Goal: Task Accomplishment & Management: Manage account settings

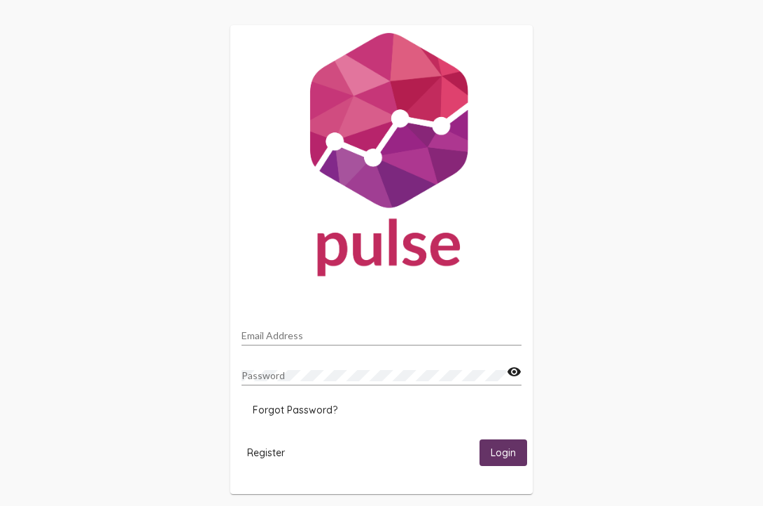
click at [276, 336] on input "Email Address" at bounding box center [382, 335] width 280 height 11
type input "[PERSON_NAME][EMAIL_ADDRESS][PERSON_NAME][DOMAIN_NAME]"
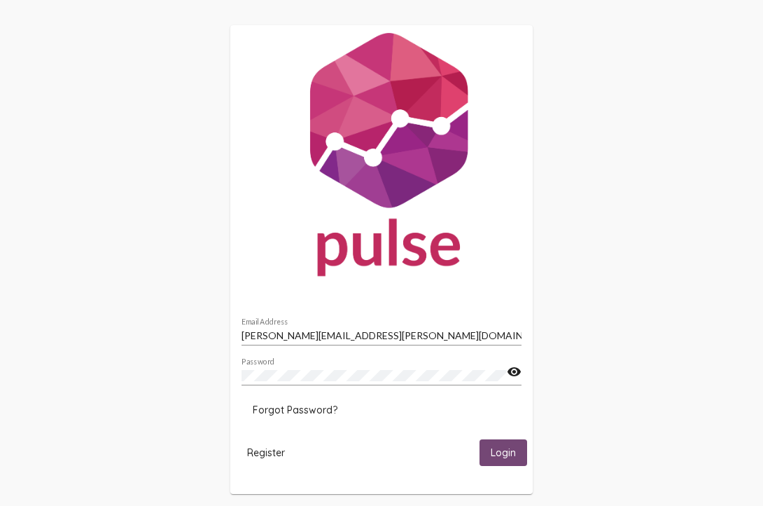
click at [505, 452] on span "Login" at bounding box center [503, 453] width 25 height 13
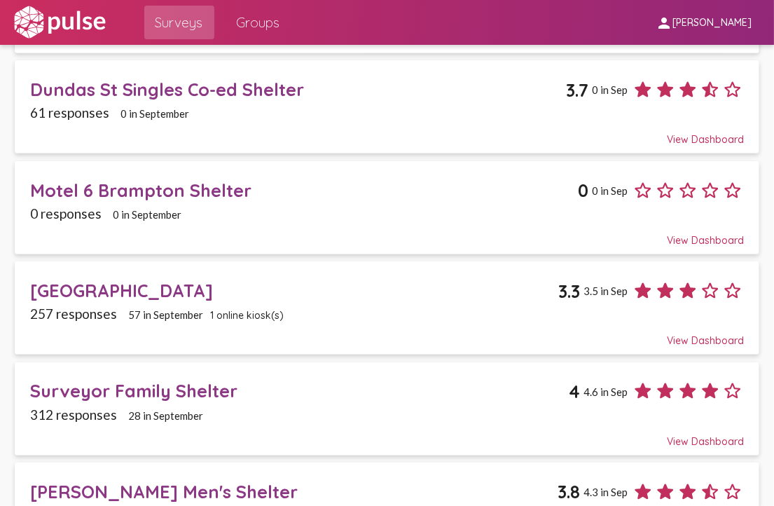
scroll to position [335, 0]
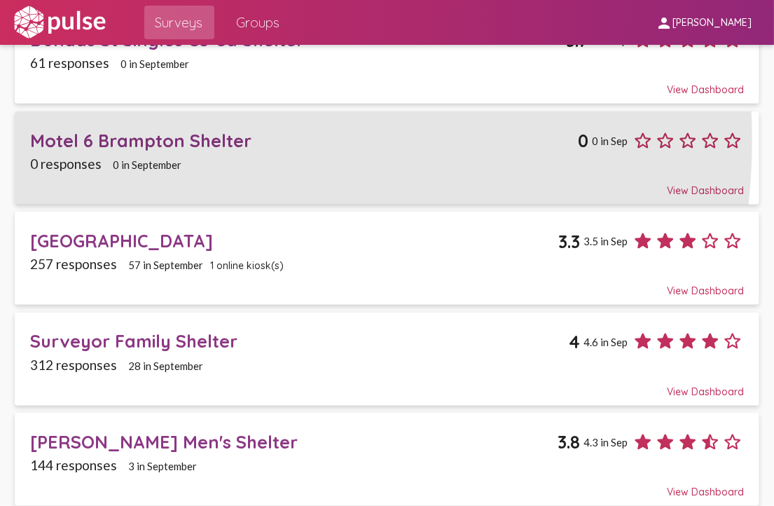
click at [176, 137] on div "Motel 6 Brampton Shelter" at bounding box center [304, 141] width 548 height 22
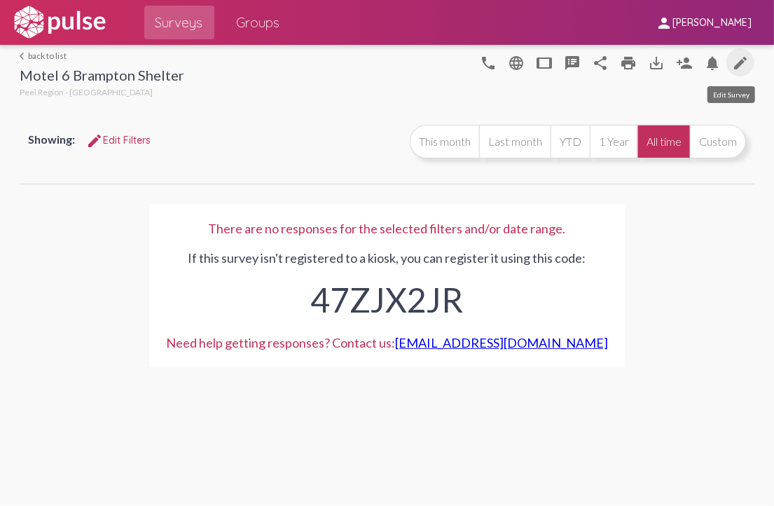
click at [745, 63] on mat-icon "edit" at bounding box center [740, 63] width 17 height 17
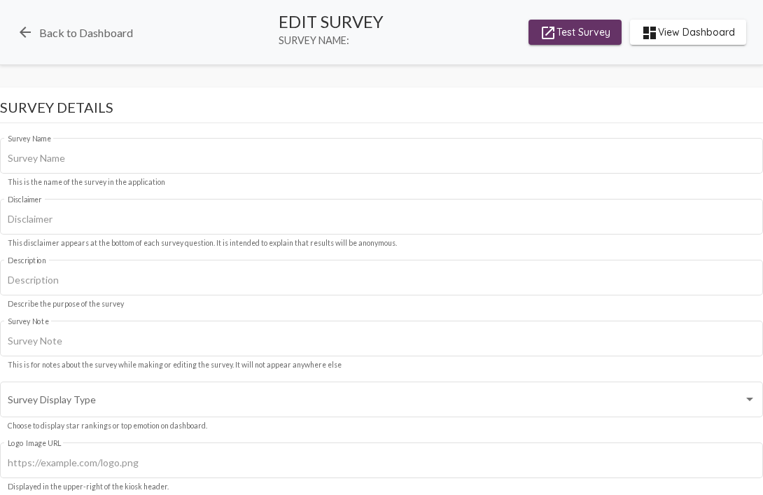
type input "Motel 6 Brampton Shelter"
type input "We value your privacy, your identity will remain anonymous."
type input "https://i.ibb.co/kVgVH68Q/Peel-Region-horiz-notag-K.jpg"
type input "#001e57"
checkbox input "true"
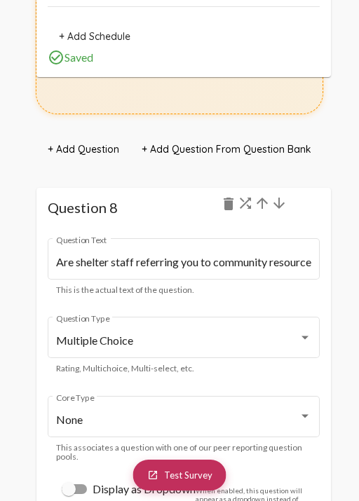
scroll to position [8156, 0]
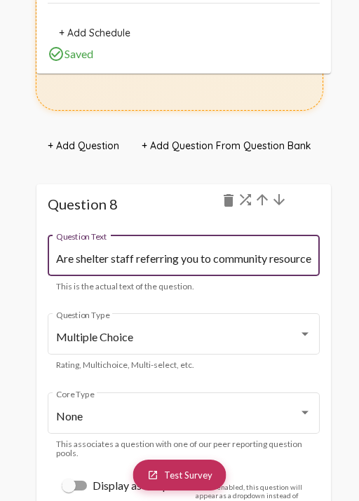
click at [139, 258] on input "Are shelter staff referring you to community resources that you need today? (ho…" at bounding box center [184, 258] width 256 height 13
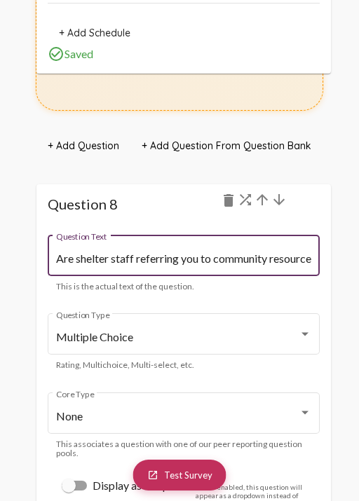
paste input "5) Are staff shelter staff supportive? (For example, do they help you with meal…"
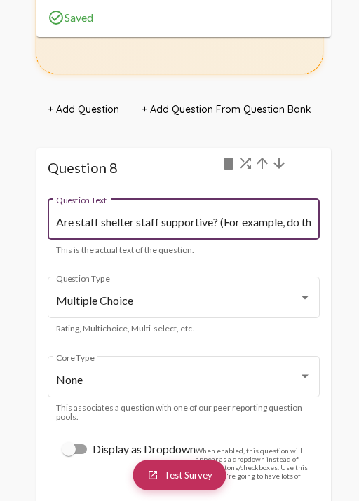
type input "Are staff shelter staff supportive? (For example, do they help you with meals, …"
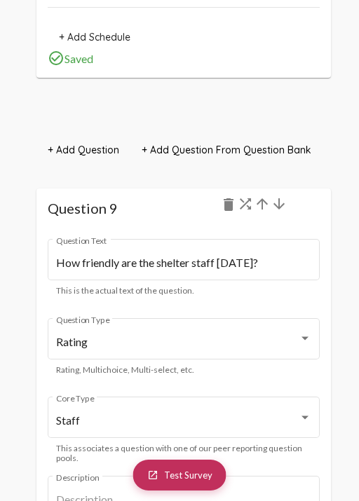
scroll to position [9268, 0]
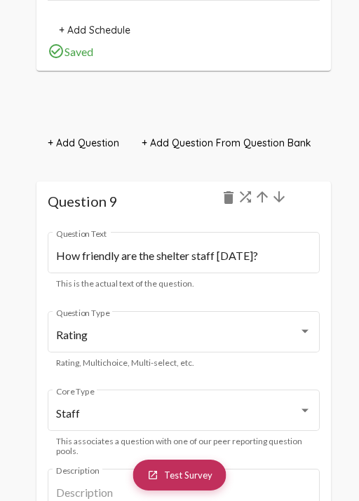
click at [11, 337] on div "launch Test Survey Survey Details Motel 6 Brampton Shelter Survey Name This is …" at bounding box center [179, 270] width 359 height 18761
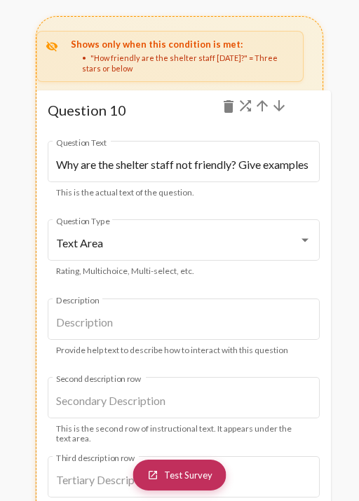
scroll to position [10867, 0]
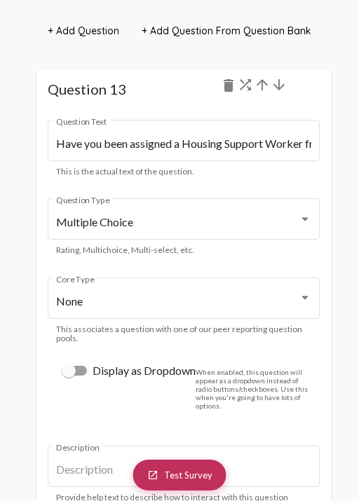
scroll to position [13547, 0]
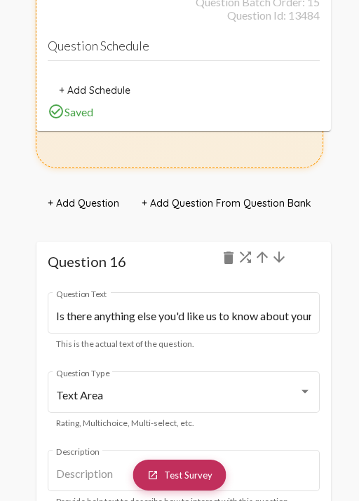
scroll to position [17009, 0]
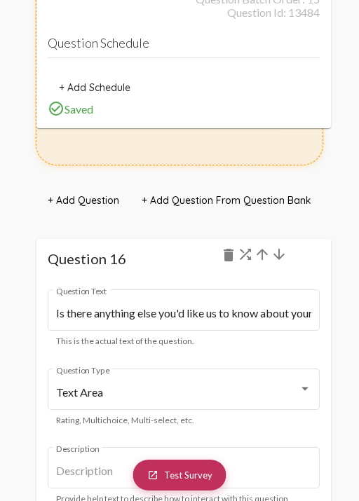
click at [88, 194] on span "+ Add Question" at bounding box center [83, 200] width 71 height 13
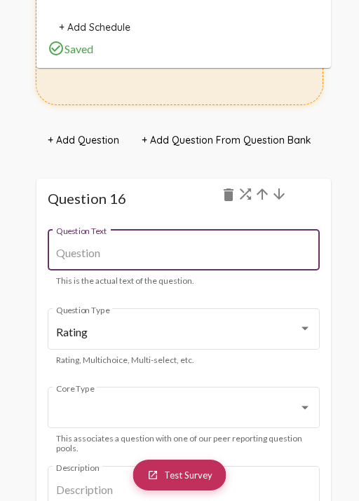
scroll to position [17069, 0]
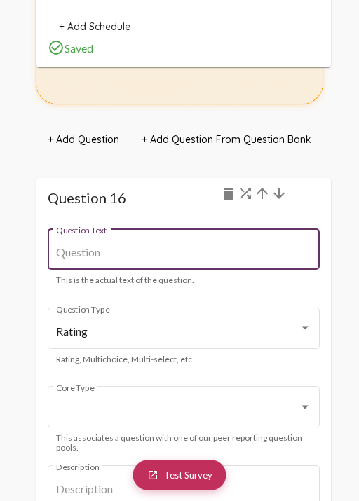
click at [116, 246] on input "Question Text" at bounding box center [184, 252] width 256 height 13
paste input "14) Are you aware of the Intensive Case Managers? (They can help with getting I…"
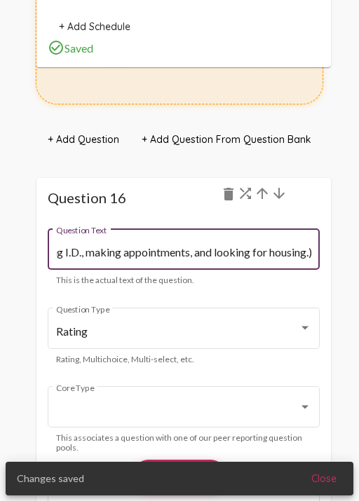
scroll to position [0, 0]
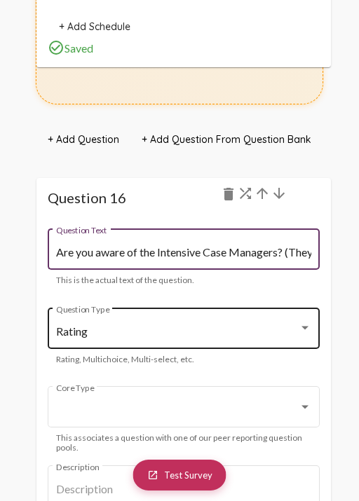
type input "Are you aware of the Intensive Case Managers? (They can help with getting I.D.,…"
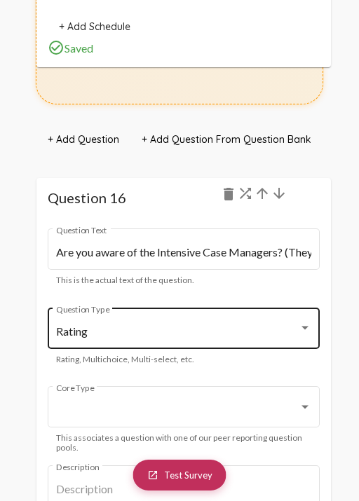
click at [157, 312] on div "Rating Question Type" at bounding box center [184, 327] width 256 height 44
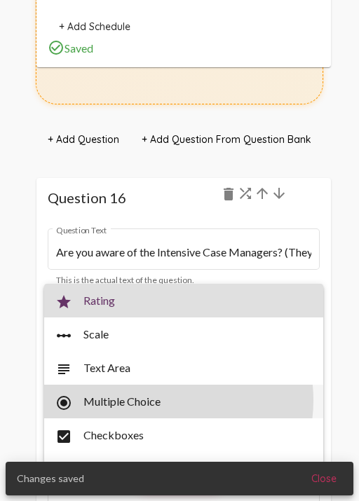
click at [155, 400] on span "radio_button_checked Multiple Choice" at bounding box center [183, 401] width 256 height 34
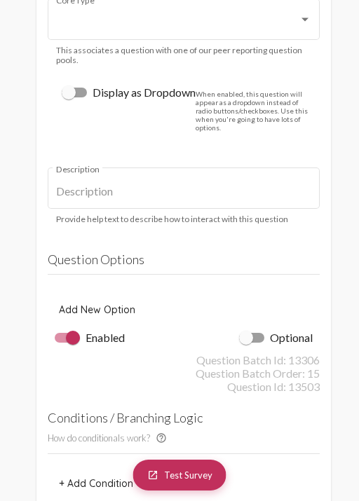
scroll to position [17455, 0]
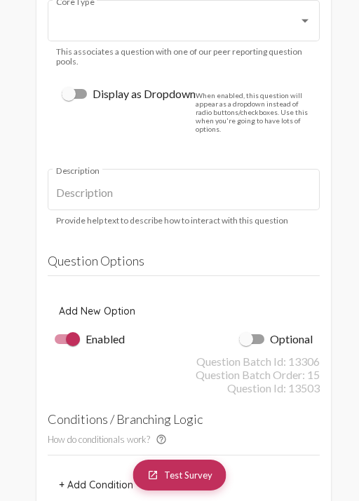
click at [112, 253] on h4 "Question Options" at bounding box center [184, 264] width 272 height 23
click at [98, 253] on h4 "Question Options" at bounding box center [184, 264] width 272 height 23
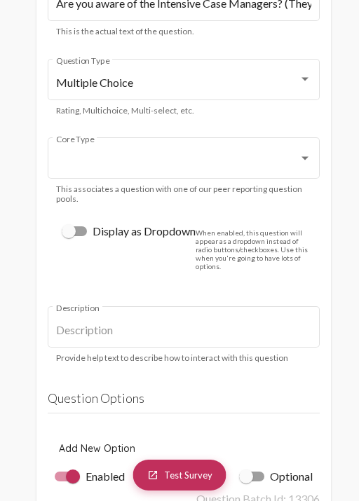
scroll to position [17314, 0]
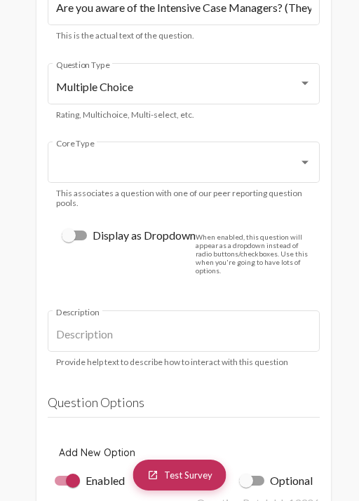
click at [105, 394] on h4 "Question Options" at bounding box center [184, 405] width 272 height 23
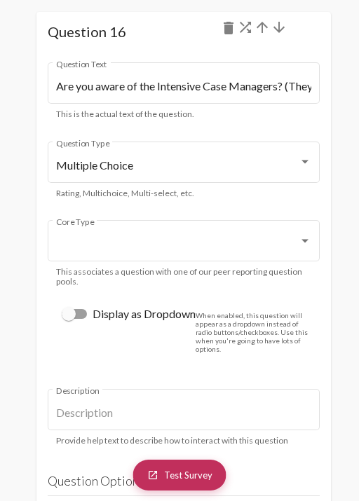
scroll to position [17234, 0]
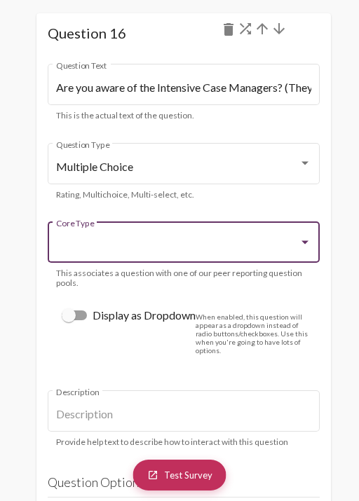
click at [301, 236] on div at bounding box center [304, 242] width 13 height 13
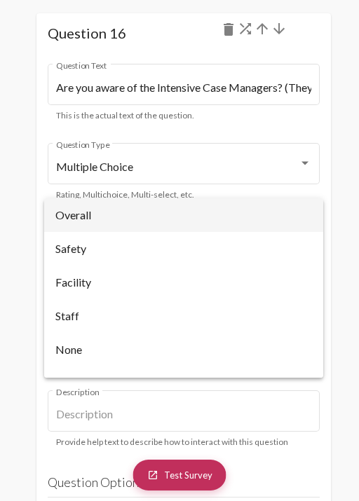
click at [324, 167] on div at bounding box center [179, 250] width 359 height 501
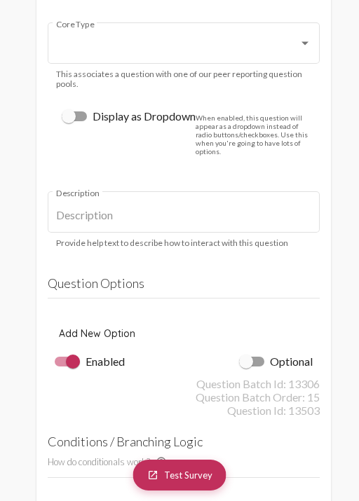
scroll to position [17433, 0]
click at [271, 275] on h4 "Question Options" at bounding box center [184, 286] width 272 height 23
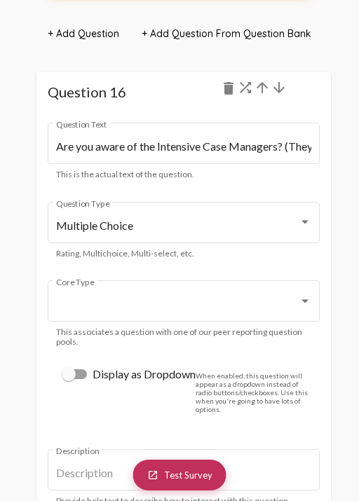
scroll to position [17175, 0]
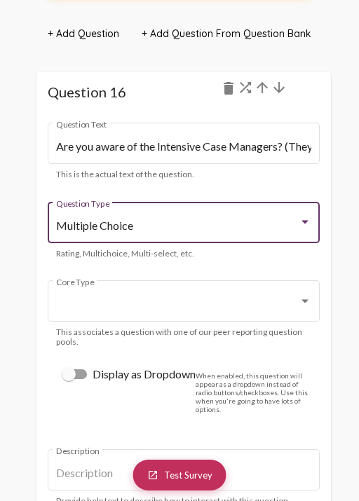
click at [169, 219] on div "Multiple Choice" at bounding box center [177, 225] width 243 height 13
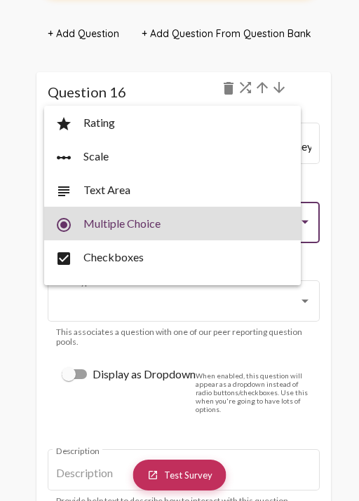
scroll to position [28, 0]
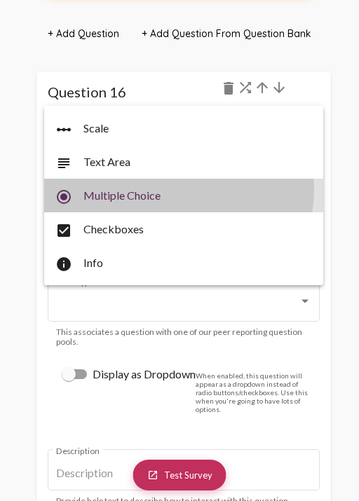
click at [169, 189] on span "radio_button_checked Multiple Choice" at bounding box center [183, 196] width 256 height 34
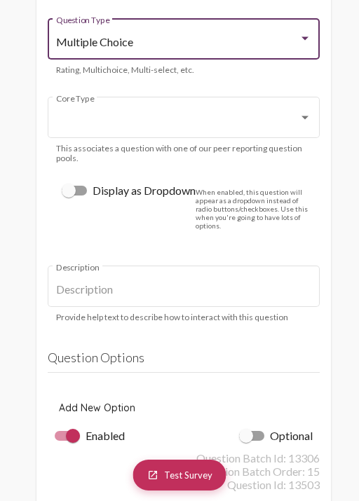
scroll to position [17360, 0]
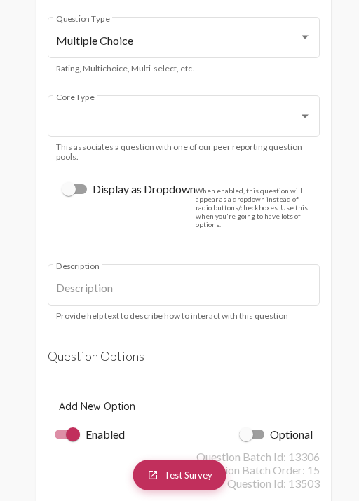
click at [103, 400] on span "Add New Option" at bounding box center [97, 406] width 76 height 13
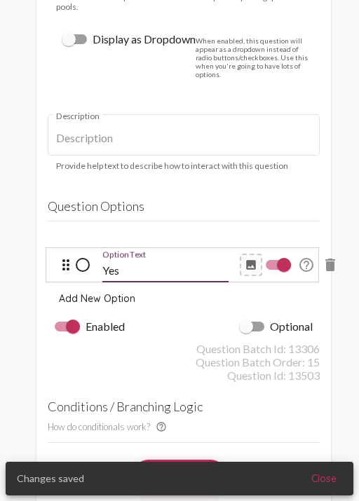
scroll to position [17514, 0]
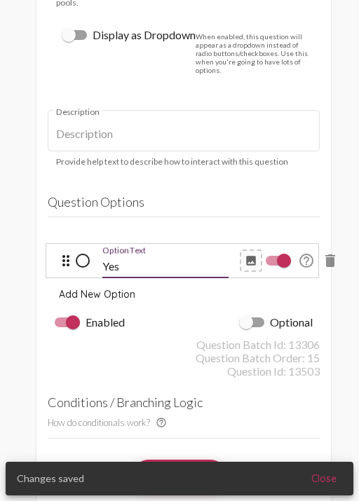
type input "Yes"
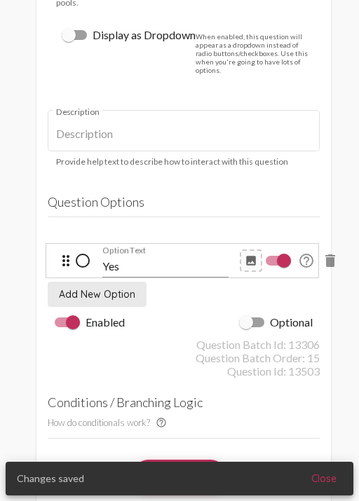
click at [114, 288] on span "Add New Option" at bounding box center [97, 294] width 76 height 13
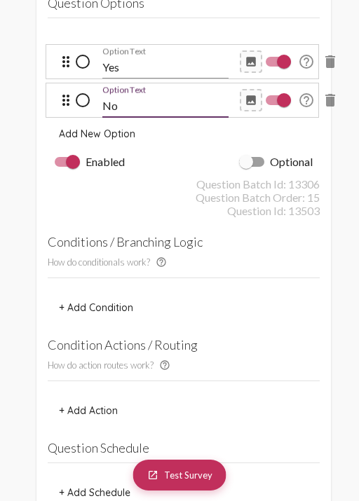
scroll to position [17712, 0]
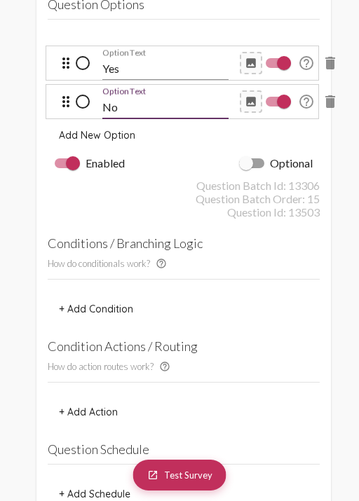
type input "No"
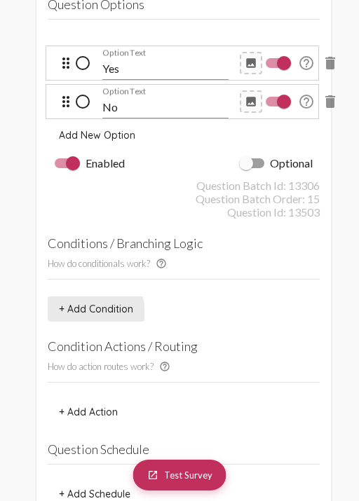
click at [88, 303] on span "+ Add Condition" at bounding box center [96, 309] width 74 height 13
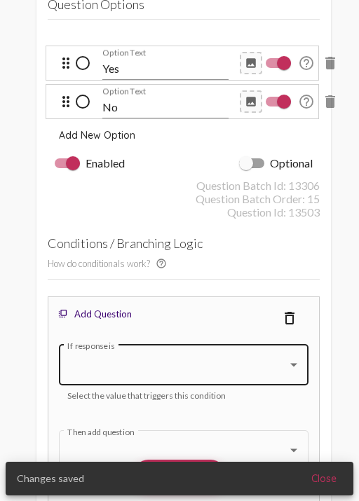
click at [115, 341] on div "If response is" at bounding box center [183, 363] width 233 height 44
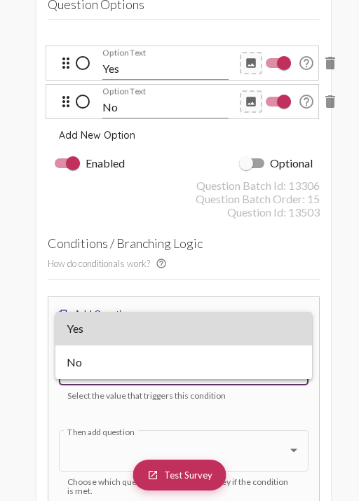
click at [132, 324] on span "Yes" at bounding box center [184, 329] width 234 height 34
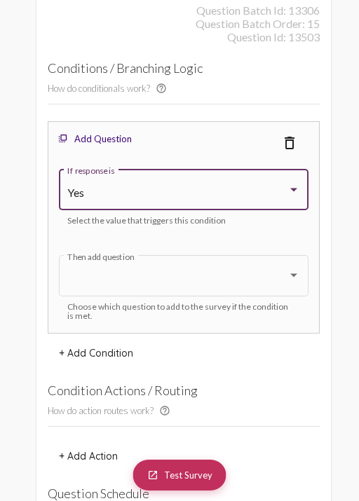
scroll to position [17891, 0]
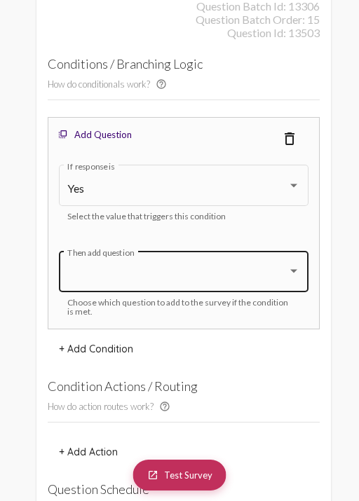
click at [148, 248] on div "Then add question" at bounding box center [183, 270] width 233 height 44
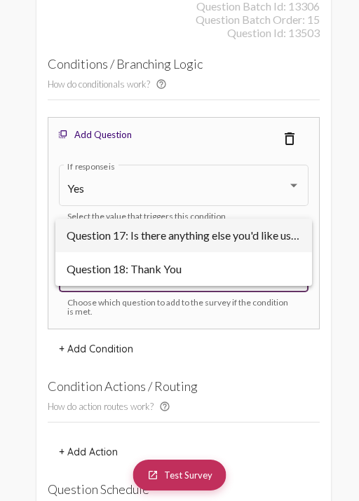
click at [22, 253] on div at bounding box center [179, 250] width 359 height 501
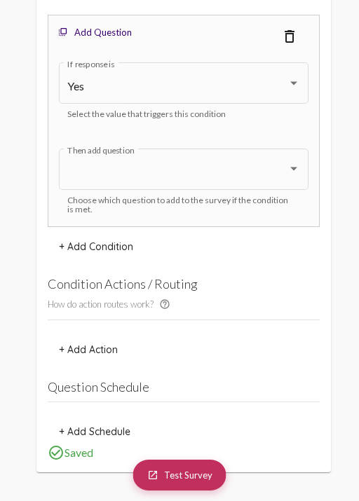
scroll to position [18098, 0]
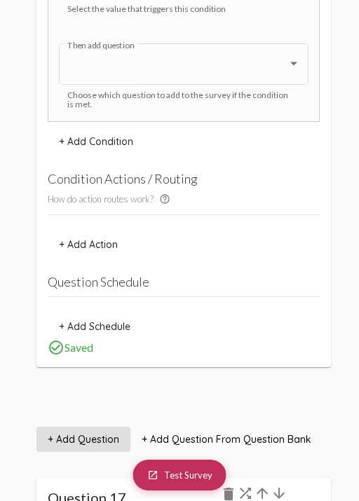
click at [87, 433] on span "+ Add Question" at bounding box center [83, 439] width 71 height 13
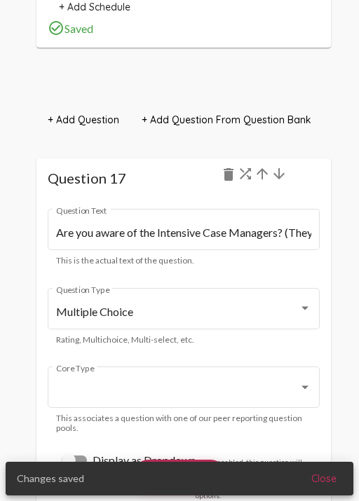
scroll to position [17041, 0]
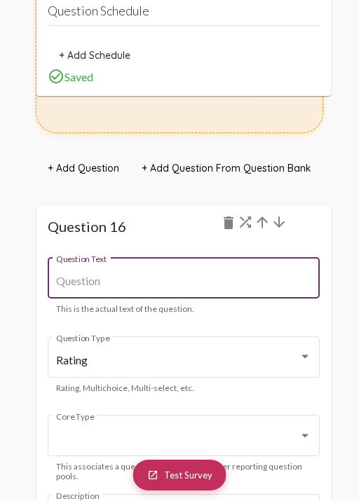
click at [94, 275] on input "Question Text" at bounding box center [184, 281] width 256 height 13
paste input "a) Have you met with an Intensive Case Manager?"
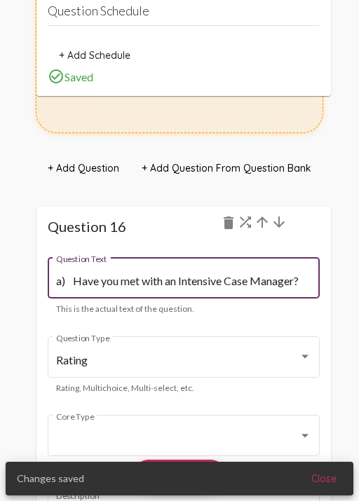
click at [74, 275] on input "a) Have you met with an Intensive Case Manager?" at bounding box center [184, 281] width 256 height 13
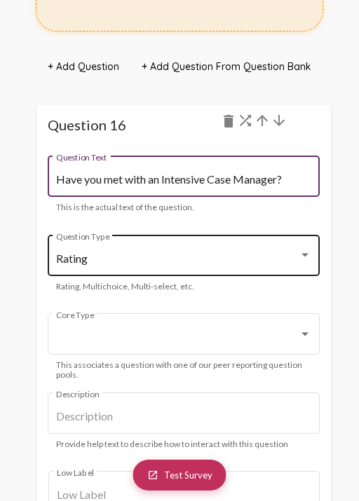
scroll to position [17144, 0]
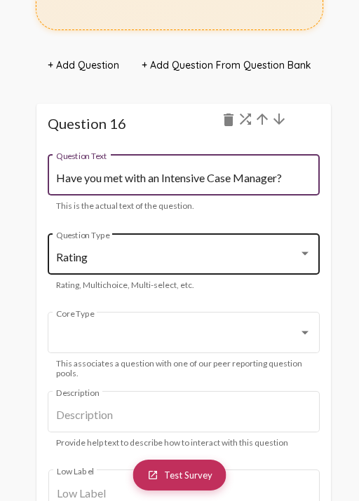
type input "Have you met with an Intensive Case Manager?"
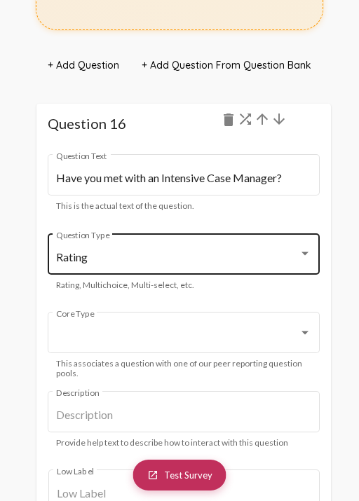
scroll to position [0, 0]
click at [114, 230] on div "Rating Question Type" at bounding box center [184, 252] width 256 height 44
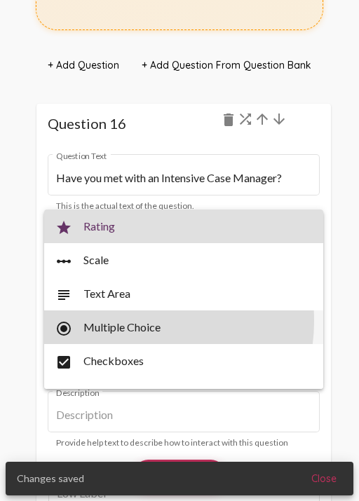
click at [134, 321] on span "radio_button_checked Multiple Choice" at bounding box center [183, 327] width 256 height 34
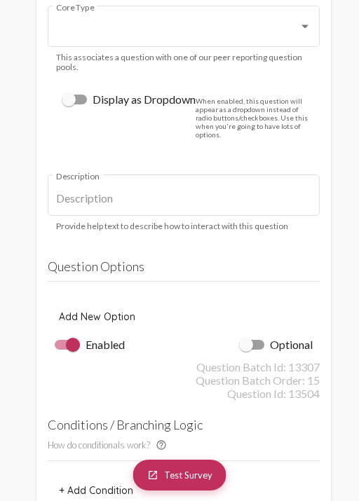
scroll to position [17453, 0]
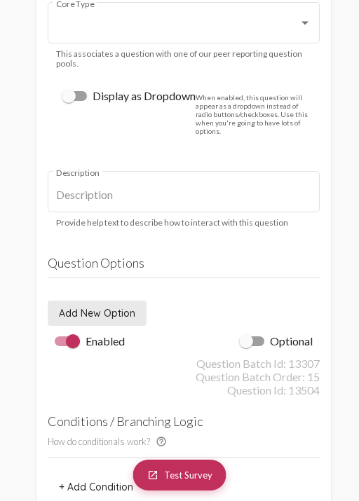
click at [121, 307] on span "Add New Option" at bounding box center [97, 313] width 76 height 13
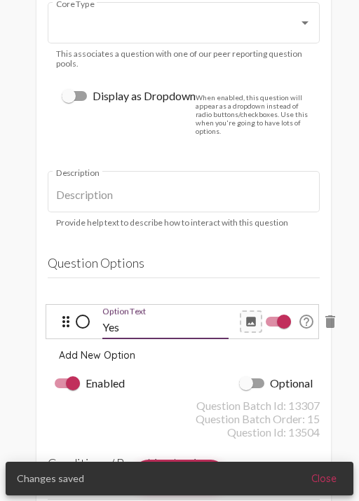
type input "Yes"
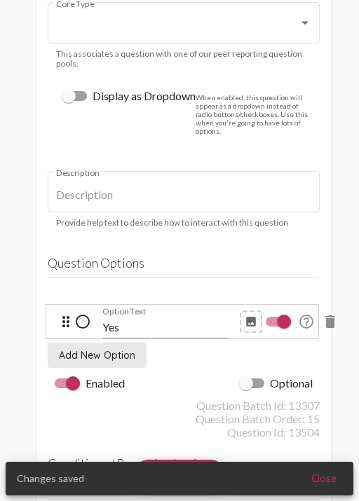
click at [119, 349] on span "Add New Option" at bounding box center [97, 355] width 76 height 13
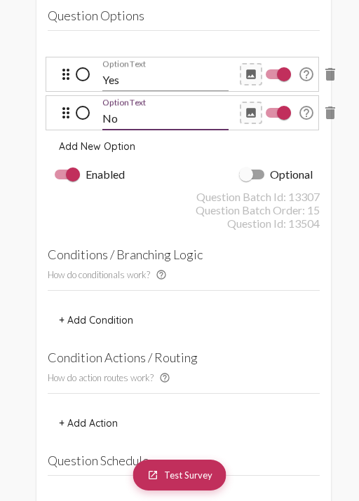
scroll to position [17701, 0]
type input "No"
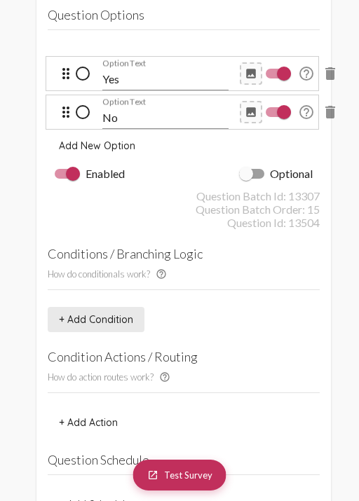
click at [107, 307] on button "+ Add Condition" at bounding box center [96, 319] width 97 height 25
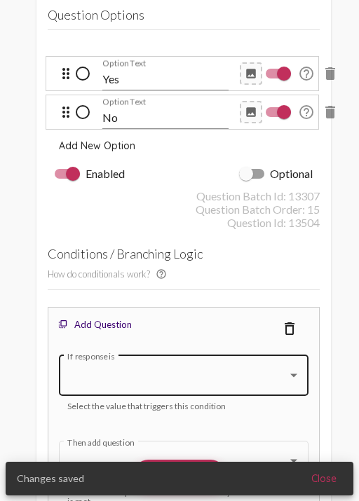
click at [123, 354] on div "If response is" at bounding box center [183, 374] width 233 height 44
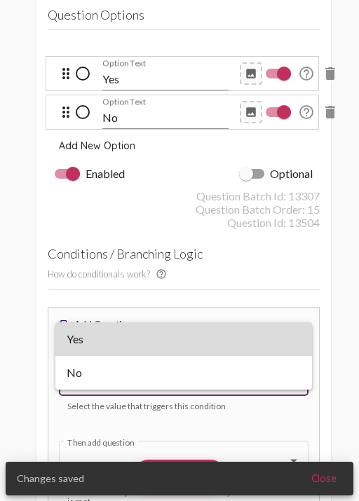
click at [118, 344] on span "Yes" at bounding box center [184, 339] width 234 height 34
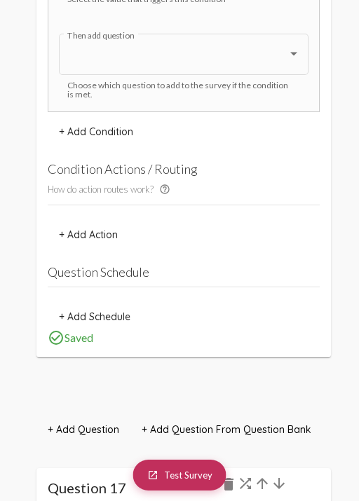
scroll to position [18107, 0]
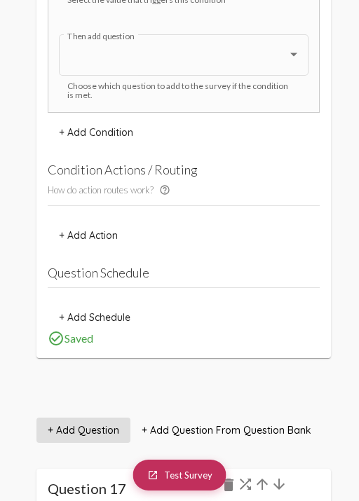
click at [90, 417] on button "+ Add Question" at bounding box center [83, 429] width 94 height 25
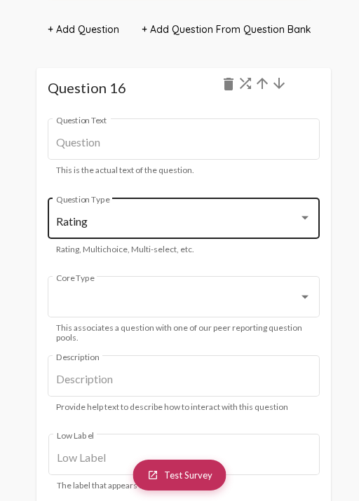
scroll to position [17178, 0]
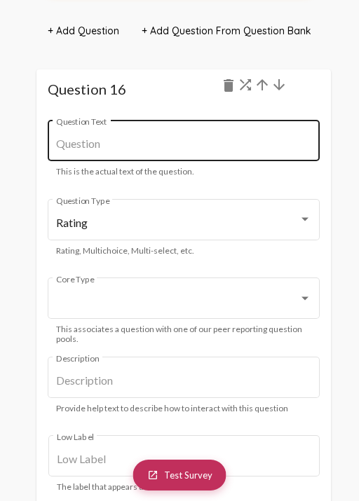
click at [153, 124] on div "Question Text" at bounding box center [184, 139] width 256 height 44
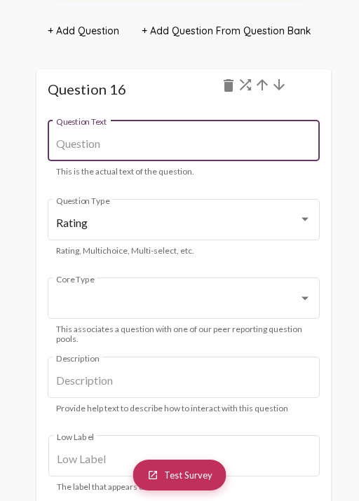
paste input "i) Did you find meeting with an Intensive Case Manager helpful? Why or why not?"
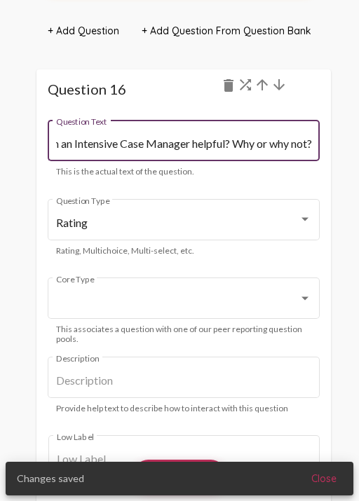
scroll to position [0, 0]
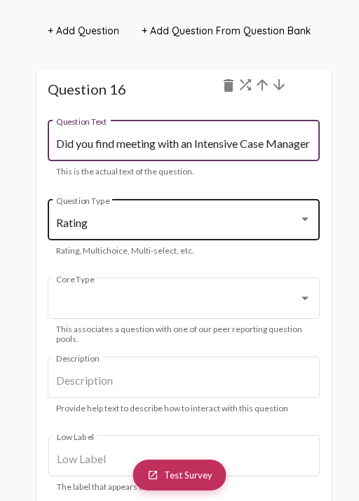
type input "Did you find meeting with an Intensive Case Manager helpful? Why or why not?"
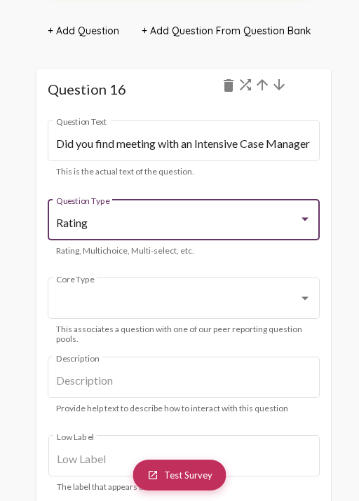
click at [150, 216] on div "Rating" at bounding box center [177, 222] width 243 height 13
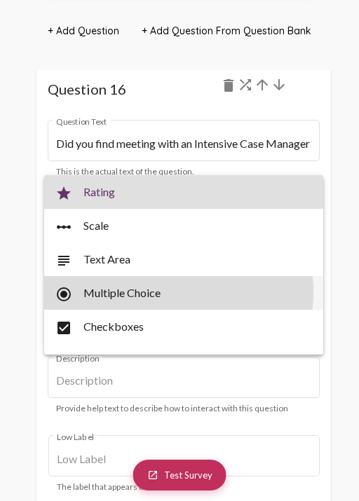
click at [162, 292] on span "radio_button_checked Multiple Choice" at bounding box center [183, 293] width 256 height 34
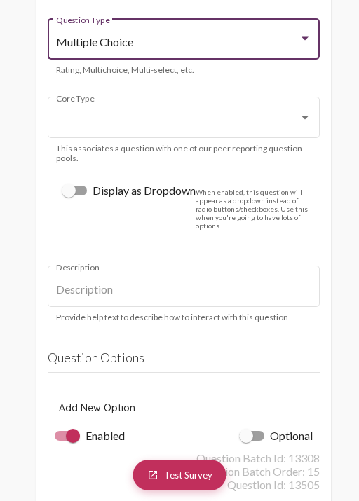
scroll to position [17370, 0]
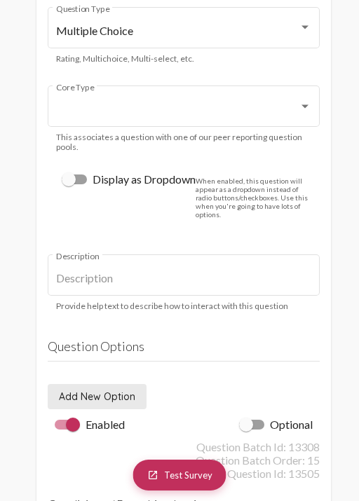
click at [113, 390] on span "Add New Option" at bounding box center [97, 396] width 76 height 13
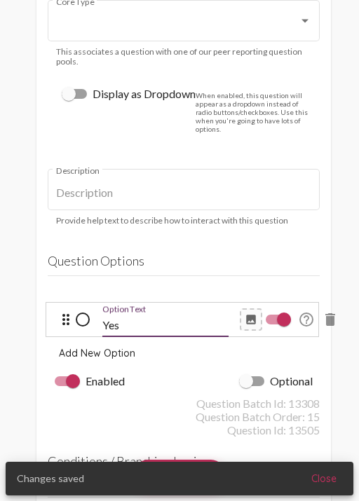
scroll to position [17500, 0]
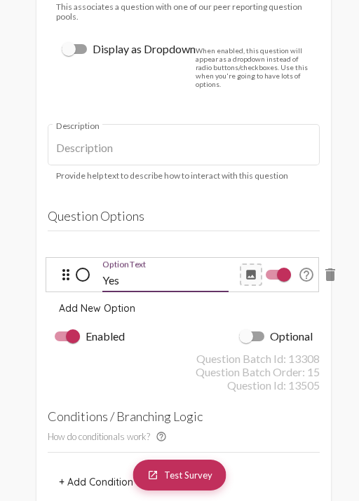
type input "Yes"
click at [108, 302] on span "Add New Option" at bounding box center [97, 308] width 76 height 13
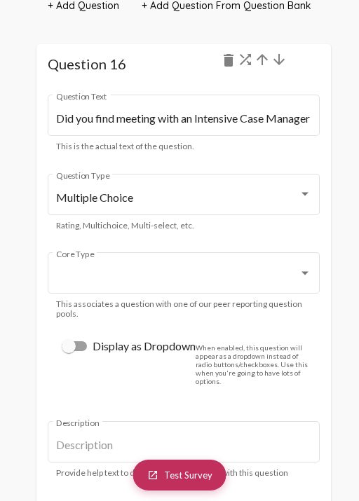
scroll to position [17202, 0]
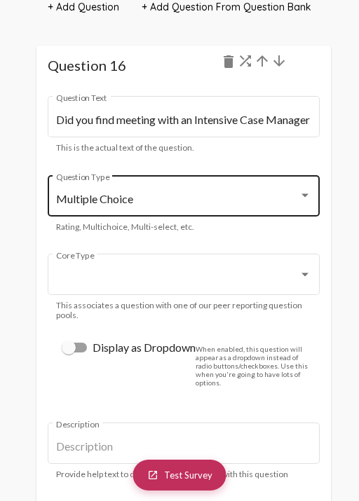
type input "No"
click at [127, 172] on div "Multiple Choice Question Type" at bounding box center [184, 194] width 256 height 44
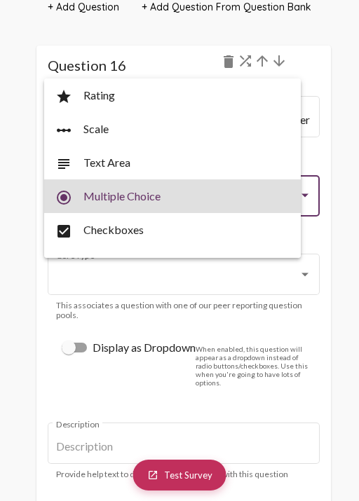
scroll to position [28, 0]
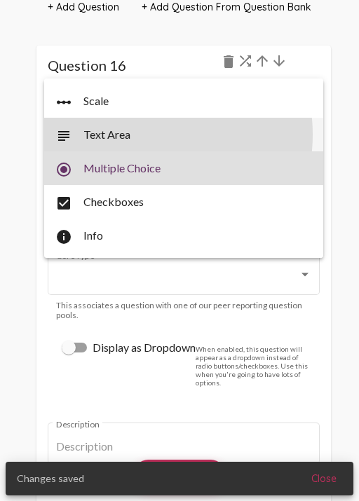
click at [129, 134] on span "subject Text Area" at bounding box center [183, 135] width 256 height 34
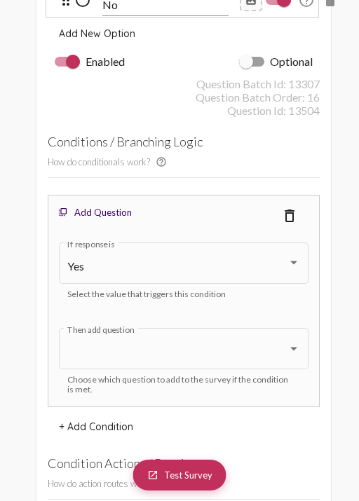
scroll to position [18538, 0]
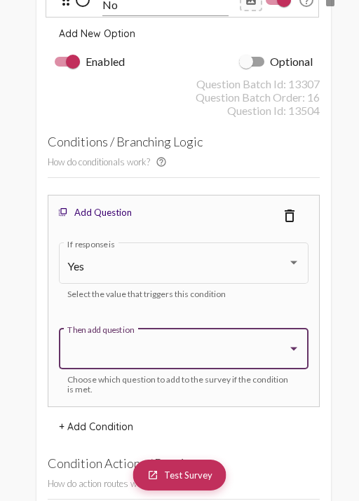
click at [150, 345] on div at bounding box center [177, 351] width 221 height 13
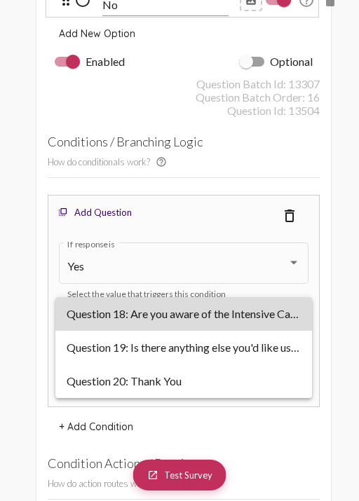
click at [151, 319] on span "Question 18: Are you aware of the Intensive Case Managers? (They can help with …" at bounding box center [184, 314] width 234 height 34
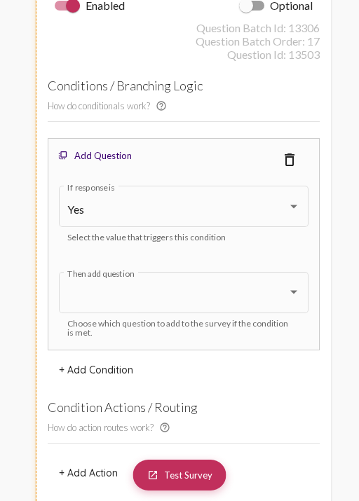
scroll to position [19972, 0]
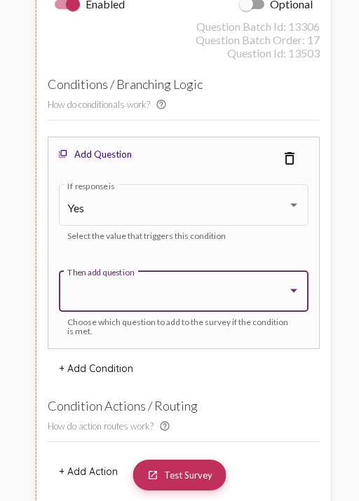
click at [147, 288] on div at bounding box center [177, 294] width 221 height 13
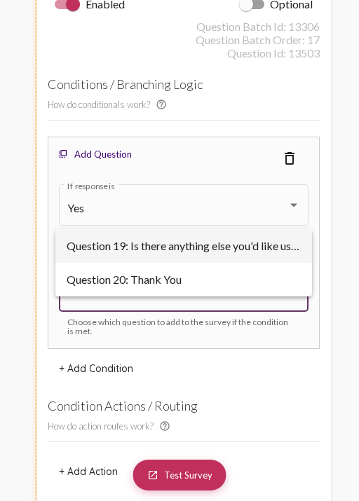
click at [28, 341] on div at bounding box center [179, 250] width 359 height 501
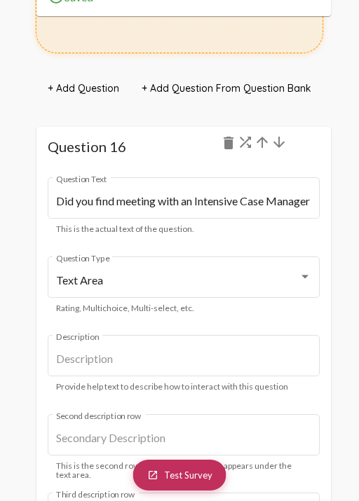
scroll to position [17121, 0]
click at [277, 134] on mat-icon "arrow_downward" at bounding box center [278, 142] width 17 height 17
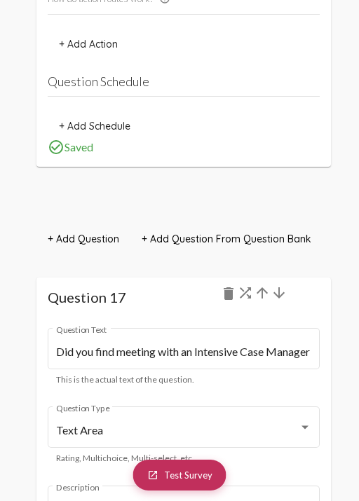
scroll to position [18419, 0]
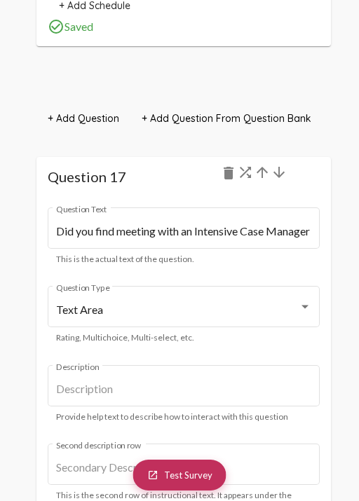
click at [279, 164] on mat-icon "arrow_downward" at bounding box center [278, 172] width 17 height 17
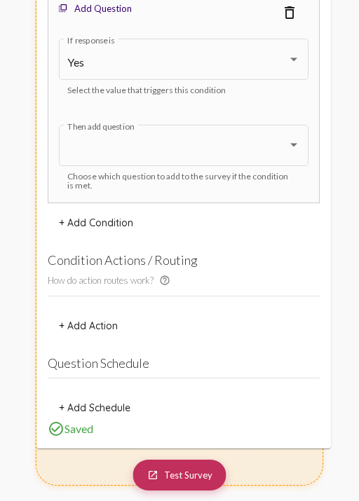
scroll to position [19394, 0]
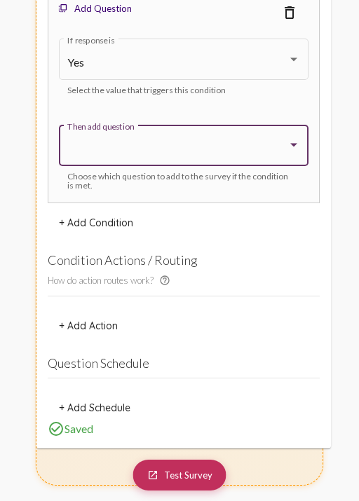
click at [266, 142] on div at bounding box center [177, 148] width 221 height 13
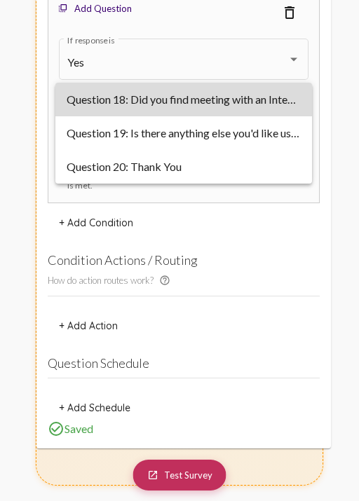
click at [258, 104] on span "Question 18: Did you find meeting with an Intensive Case Manager helpful? Why o…" at bounding box center [184, 100] width 234 height 34
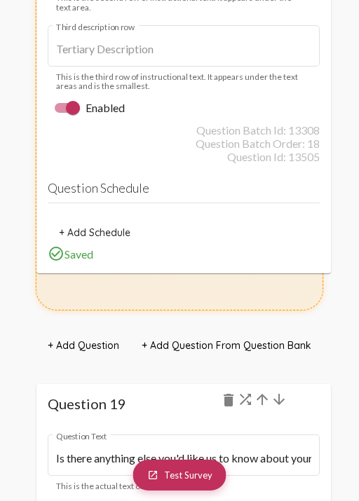
scroll to position [20363, 0]
click at [102, 333] on button "+ Add Question" at bounding box center [83, 345] width 94 height 25
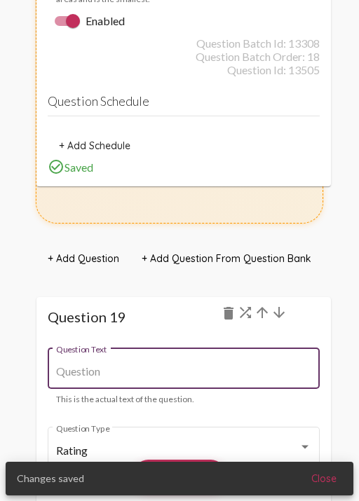
scroll to position [20516, 0]
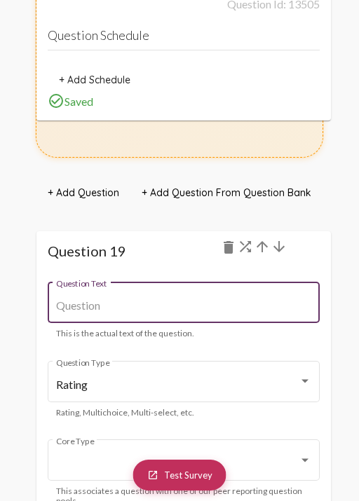
click at [126, 299] on input "Question Text" at bounding box center [184, 305] width 256 height 13
paste input "15) What help do you need to move from Motel 6 into housing?"
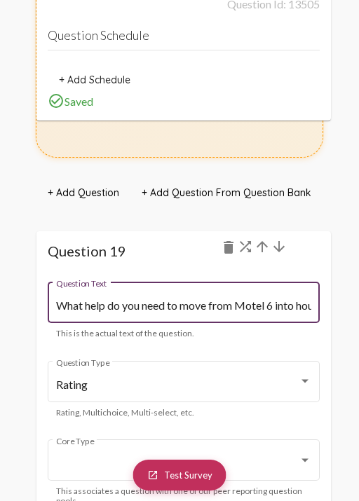
scroll to position [0, 0]
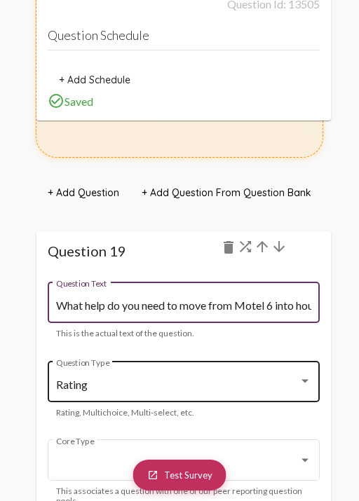
type input "What help do you need to move from Motel 6 into housing?"
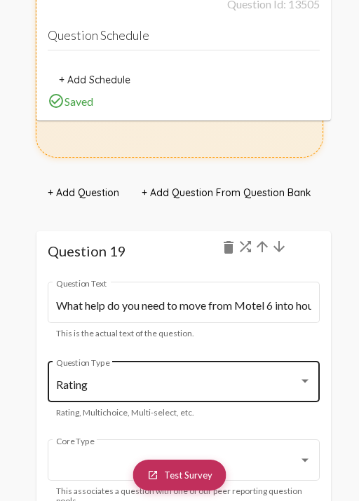
click at [130, 358] on div "Rating Question Type" at bounding box center [184, 380] width 256 height 44
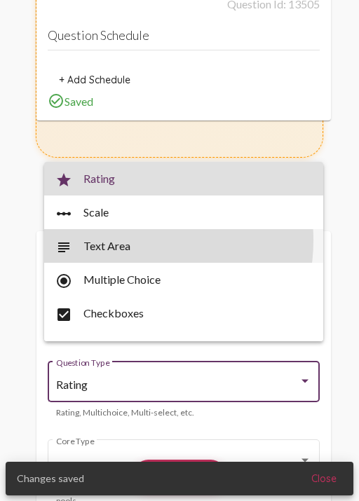
click at [123, 240] on span "subject Text Area" at bounding box center [183, 246] width 256 height 34
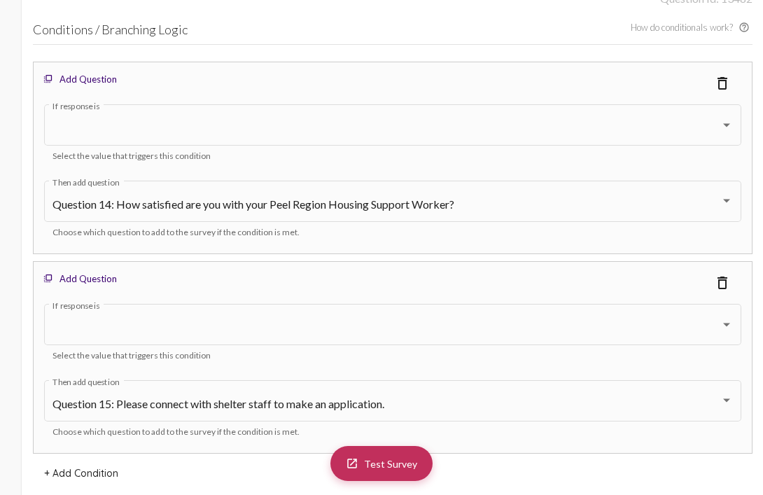
scroll to position [12734, 0]
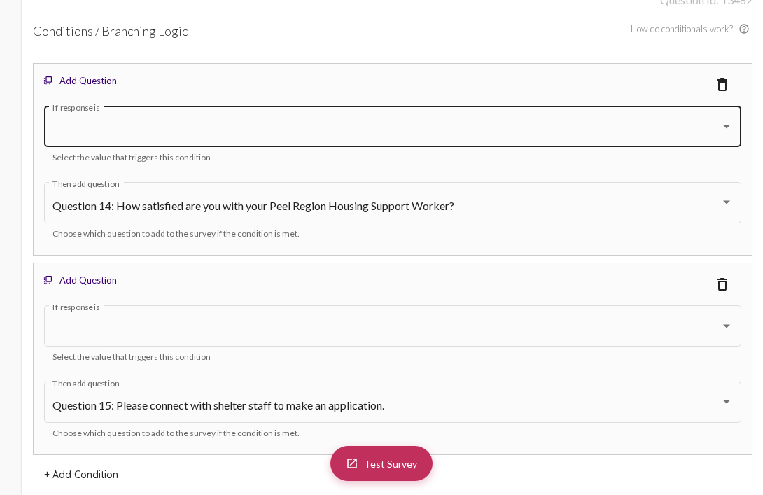
click at [426, 129] on div at bounding box center [387, 129] width 668 height 13
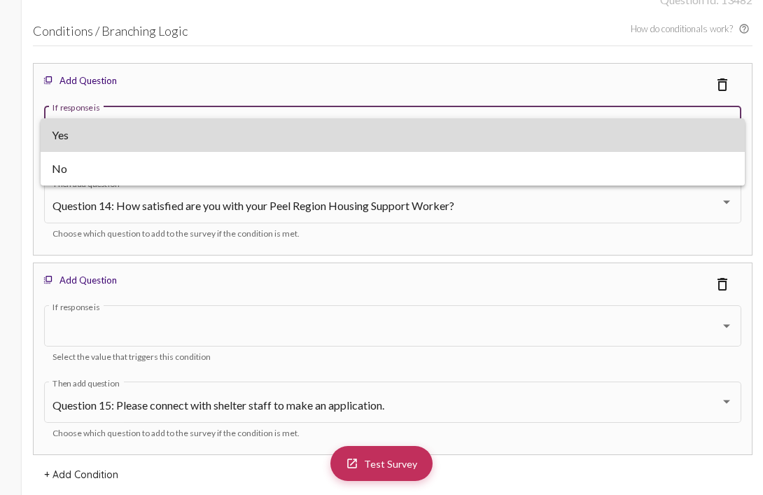
click at [420, 144] on span "Yes" at bounding box center [392, 135] width 681 height 34
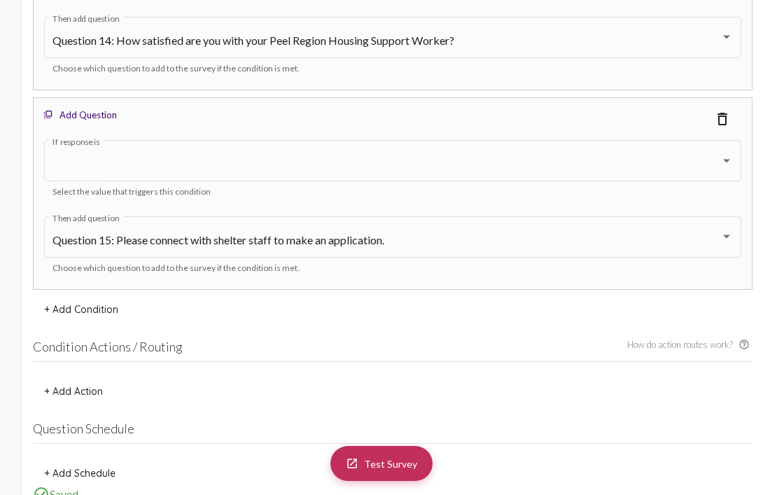
scroll to position [12922, 0]
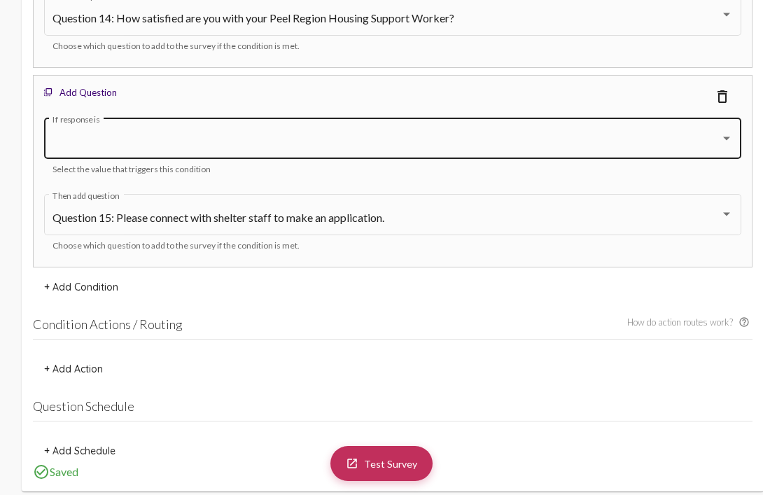
click at [415, 156] on div "If response is" at bounding box center [393, 137] width 681 height 44
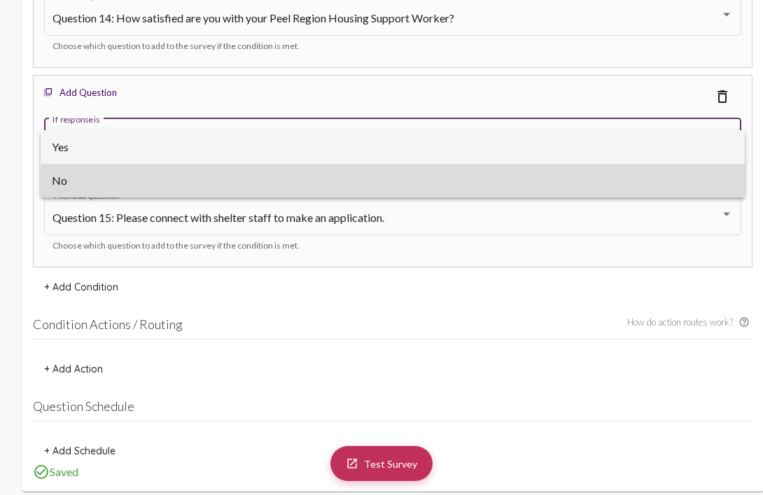
click at [413, 185] on span "No" at bounding box center [392, 181] width 681 height 34
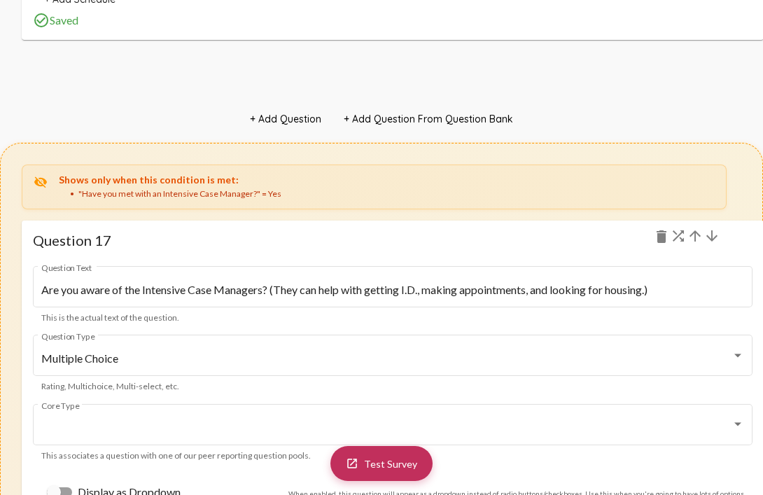
scroll to position [16459, 0]
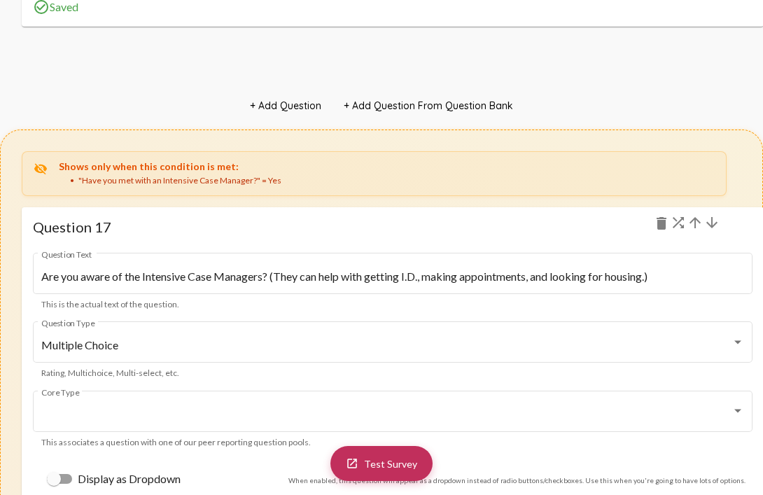
click at [696, 227] on mat-icon "arrow_upward" at bounding box center [695, 222] width 17 height 17
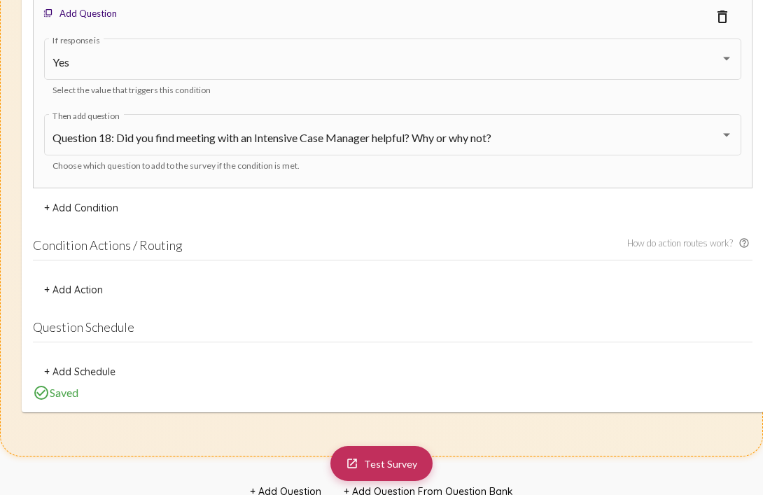
scroll to position [16130, 0]
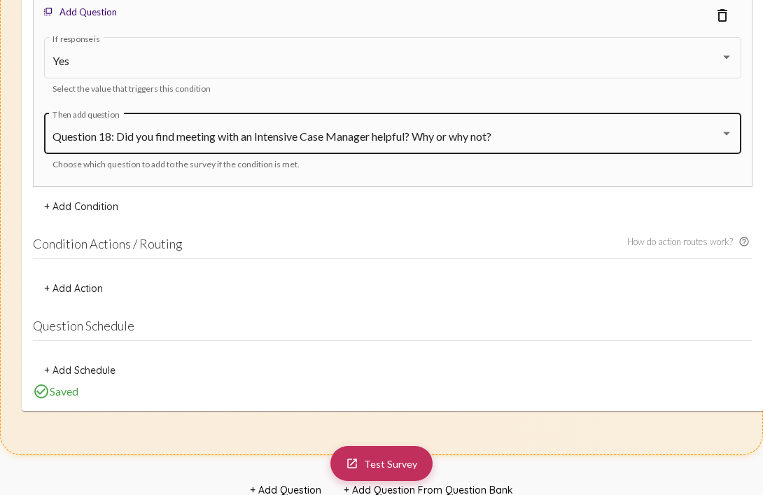
click at [664, 133] on div "Question 18: Did you find meeting with an Intensive Case Manager helpful? Why o…" at bounding box center [393, 132] width 681 height 44
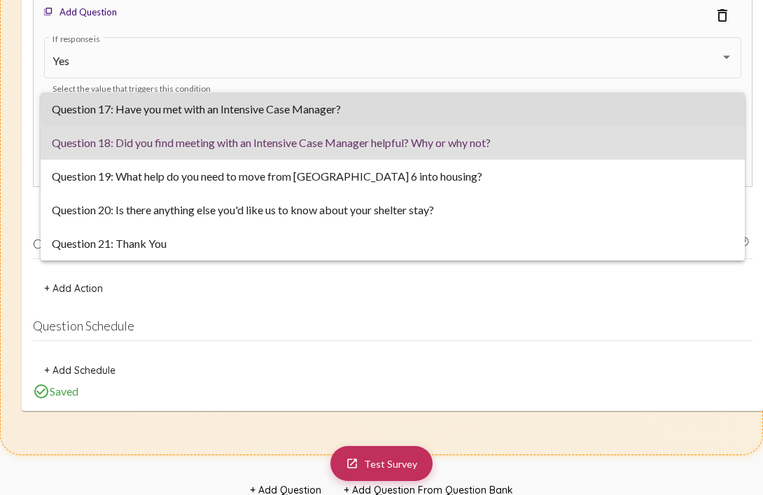
click at [638, 102] on span "Question 17: Have you met with an Intensive Case Manager?" at bounding box center [392, 109] width 681 height 34
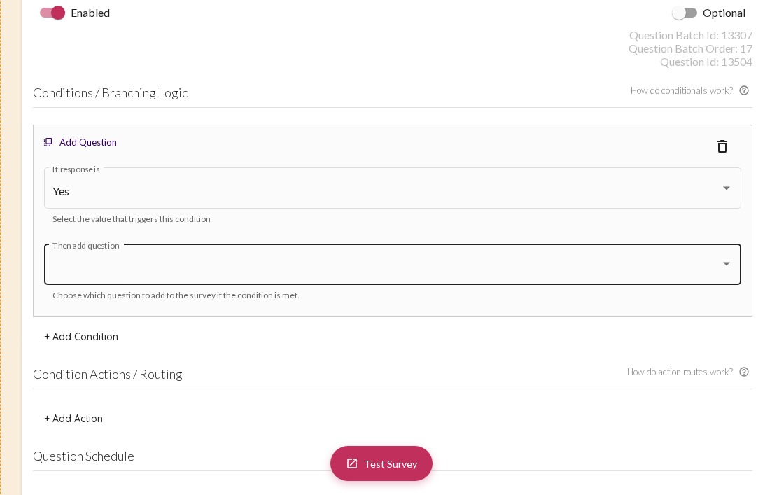
scroll to position [17266, 0]
click at [541, 261] on div "Then add question" at bounding box center [393, 263] width 681 height 44
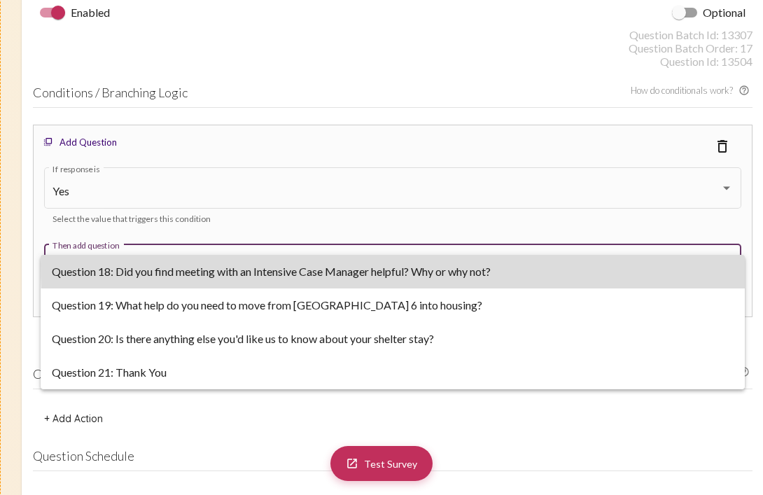
click at [525, 266] on span "Question 18: Did you find meeting with an Intensive Case Manager helpful? Why o…" at bounding box center [392, 272] width 681 height 34
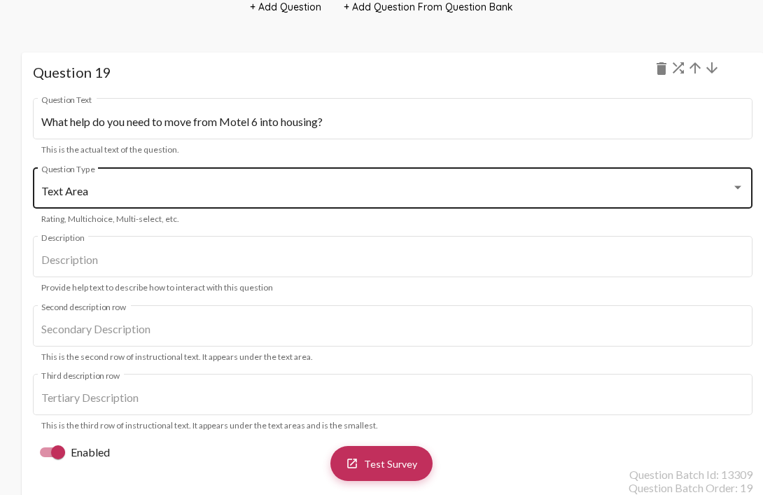
scroll to position [18567, 0]
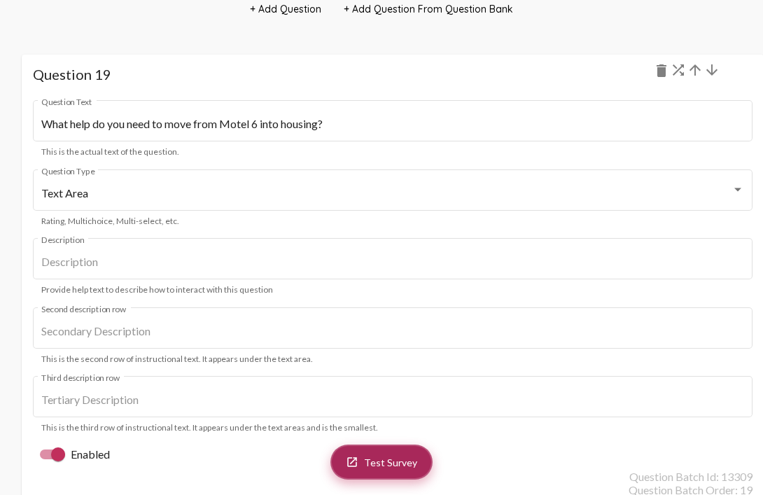
click at [365, 457] on link "launch Test Survey" at bounding box center [382, 462] width 102 height 35
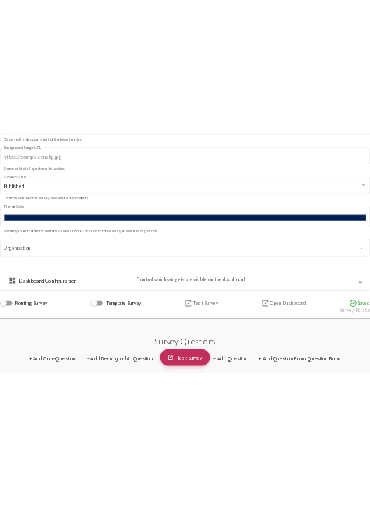
scroll to position [0, 0]
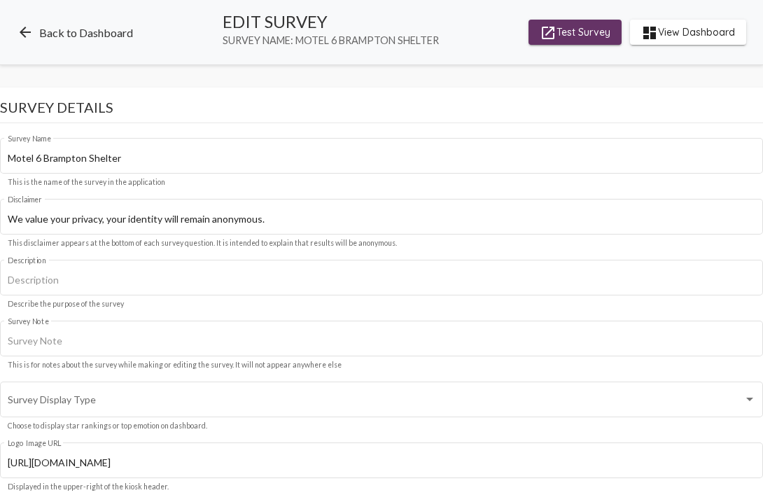
click at [88, 25] on link "arrow_back Back to Dashboard" at bounding box center [75, 32] width 116 height 17
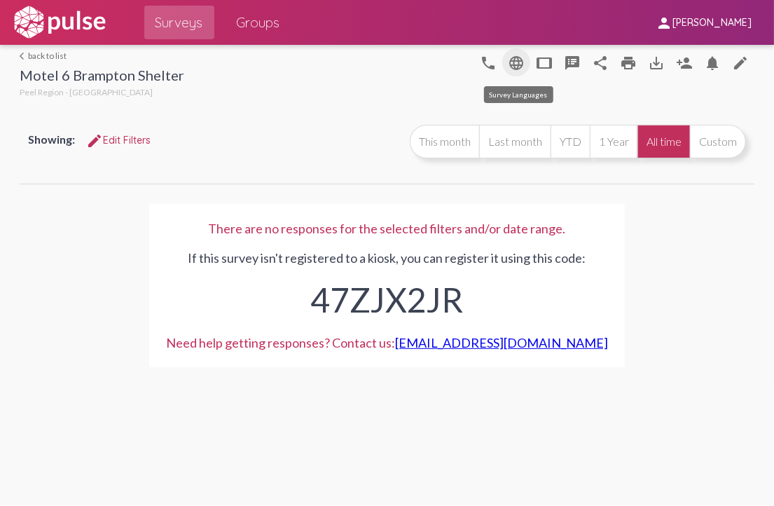
click at [519, 63] on mat-icon "language" at bounding box center [516, 63] width 17 height 17
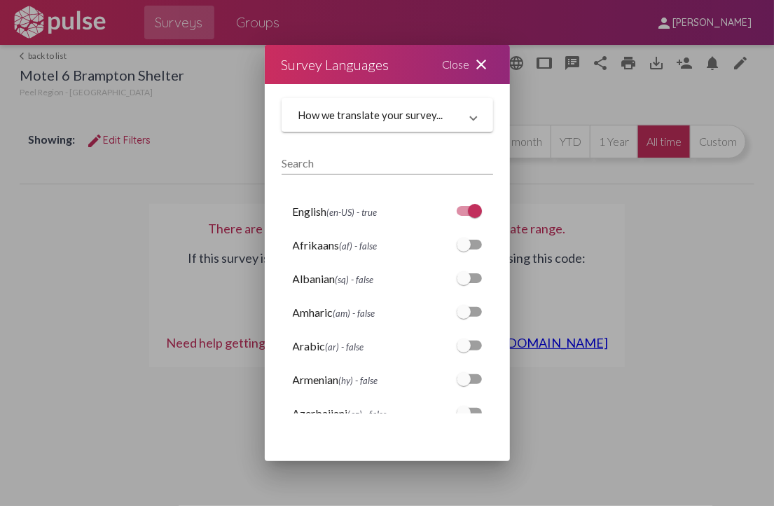
click at [134, 203] on div at bounding box center [387, 253] width 774 height 506
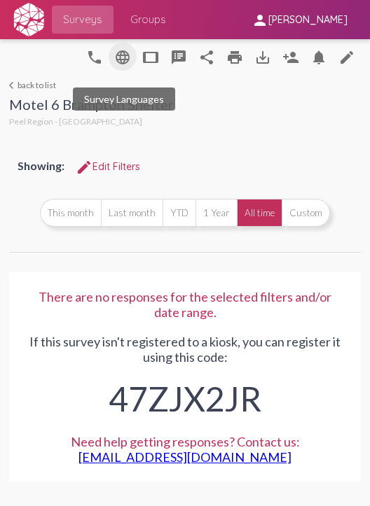
click at [122, 54] on mat-icon "language" at bounding box center [122, 57] width 17 height 17
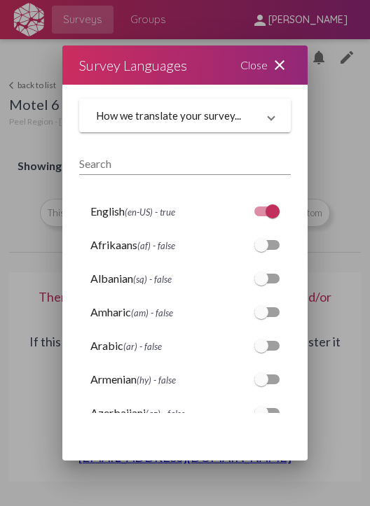
click at [254, 345] on div at bounding box center [261, 346] width 14 height 14
click at [261, 351] on input "checkbox" at bounding box center [261, 351] width 1 height 1
checkbox input "true"
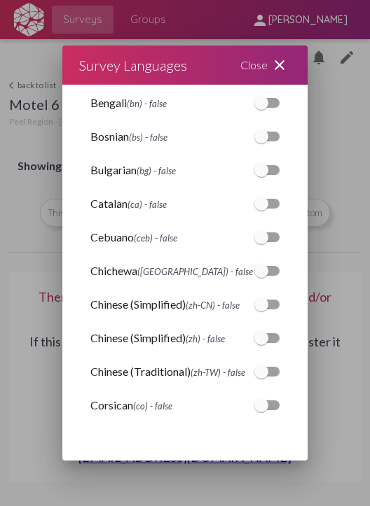
scroll to position [412, 0]
click at [254, 298] on div at bounding box center [261, 304] width 14 height 14
click at [261, 309] on input "checkbox" at bounding box center [261, 309] width 1 height 1
checkbox input "true"
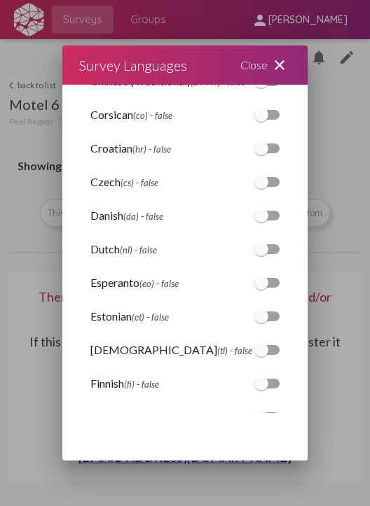
scroll to position [711, 0]
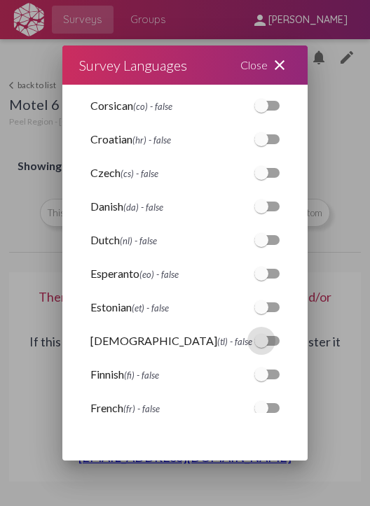
click at [255, 346] on div at bounding box center [261, 341] width 14 height 14
click at [261, 346] on input "checkbox" at bounding box center [261, 346] width 1 height 1
checkbox input "true"
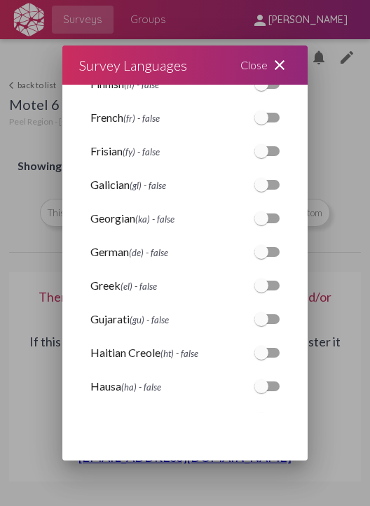
scroll to position [1015, 0]
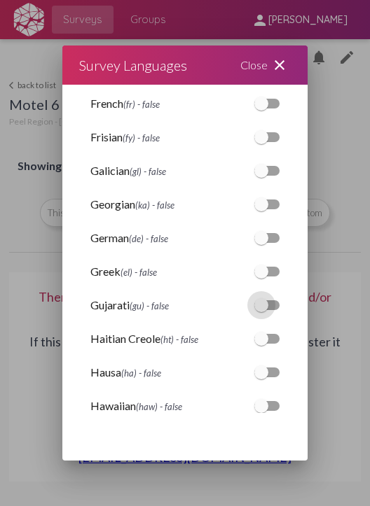
click at [256, 300] on div at bounding box center [261, 305] width 14 height 14
click at [261, 310] on input "checkbox" at bounding box center [261, 310] width 1 height 1
checkbox input "true"
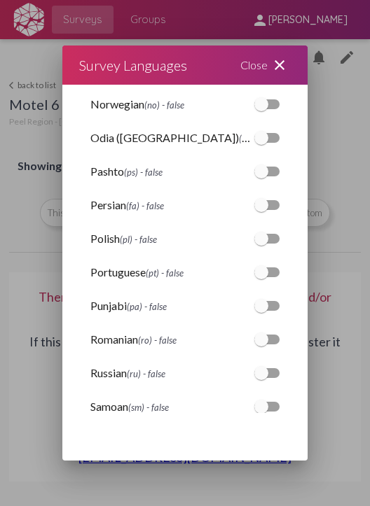
scroll to position [2495, 0]
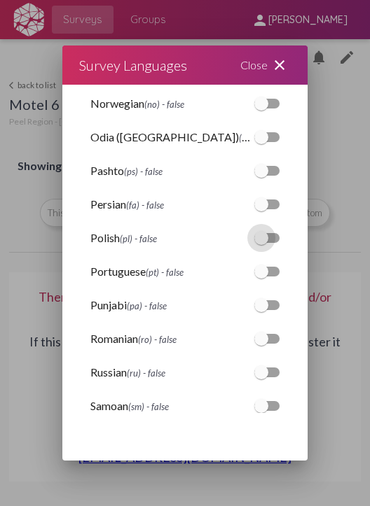
click at [254, 235] on div at bounding box center [261, 238] width 14 height 14
click at [261, 243] on input "checkbox" at bounding box center [261, 243] width 1 height 1
checkbox input "true"
click at [254, 310] on div at bounding box center [261, 305] width 14 height 14
click at [261, 310] on input "checkbox" at bounding box center [261, 310] width 1 height 1
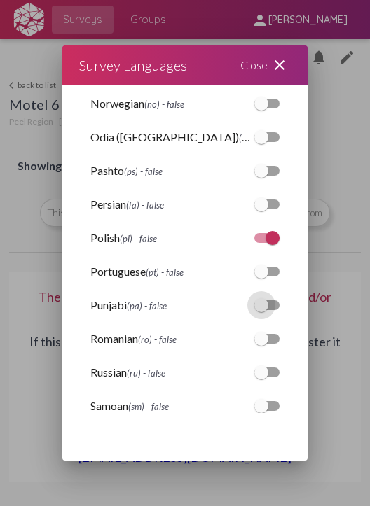
checkbox input "true"
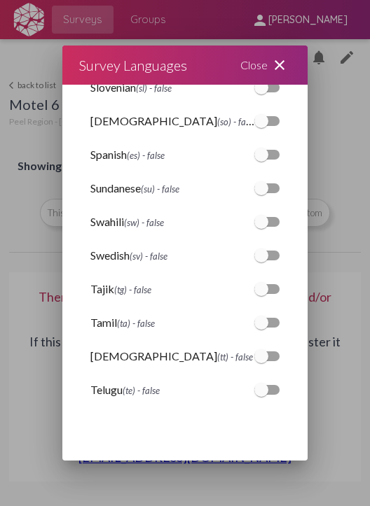
scroll to position [3089, 0]
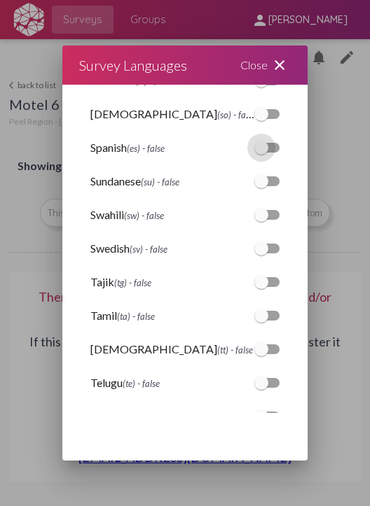
click at [259, 144] on div at bounding box center [266, 148] width 25 height 10
click at [261, 153] on input "checkbox" at bounding box center [261, 153] width 1 height 1
checkbox input "true"
click at [265, 316] on div at bounding box center [266, 316] width 25 height 10
click at [261, 321] on input "checkbox" at bounding box center [261, 321] width 1 height 1
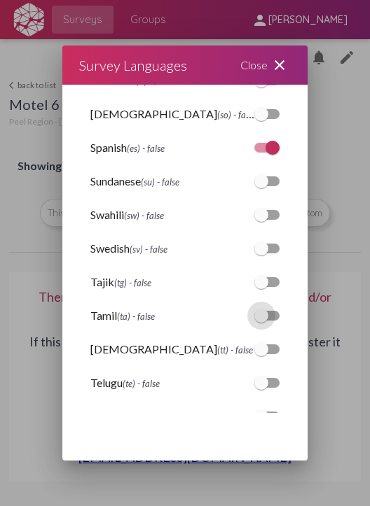
checkbox input "true"
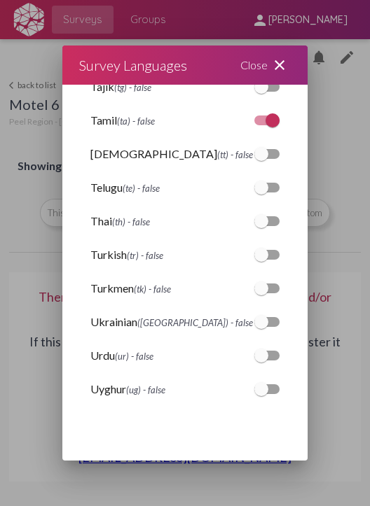
scroll to position [3285, 0]
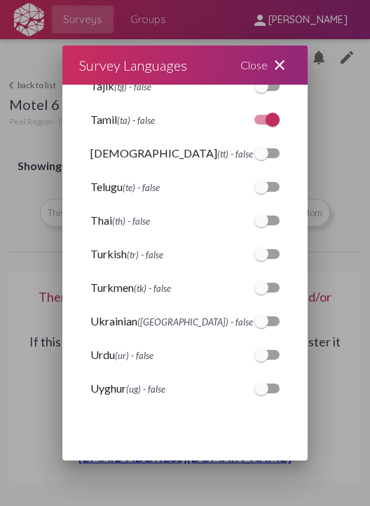
click at [254, 358] on div at bounding box center [261, 355] width 14 height 14
click at [261, 360] on input "checkbox" at bounding box center [261, 360] width 1 height 1
checkbox input "true"
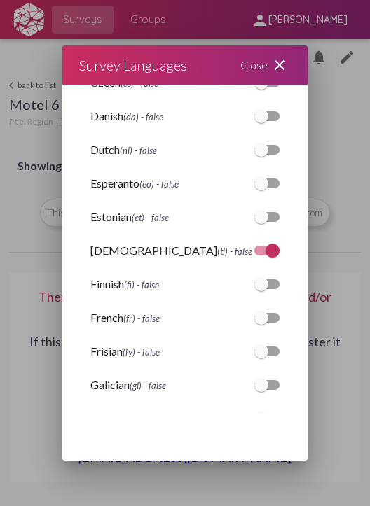
scroll to position [802, 0]
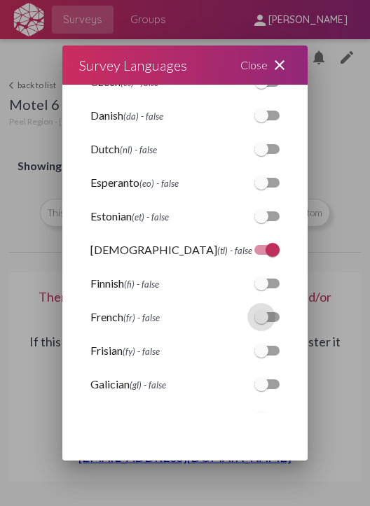
click at [254, 311] on div at bounding box center [261, 317] width 14 height 14
click at [261, 322] on input "checkbox" at bounding box center [261, 322] width 1 height 1
checkbox input "true"
click at [272, 67] on mat-icon "close" at bounding box center [279, 65] width 17 height 17
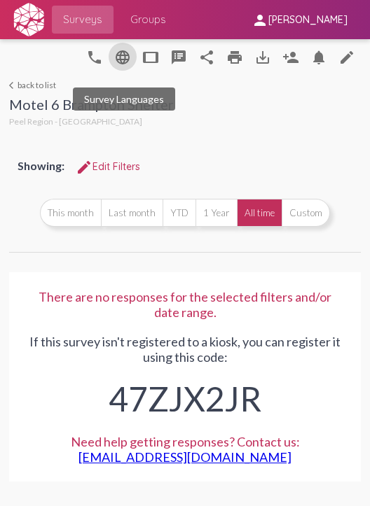
click at [125, 53] on mat-icon "language" at bounding box center [122, 57] width 17 height 17
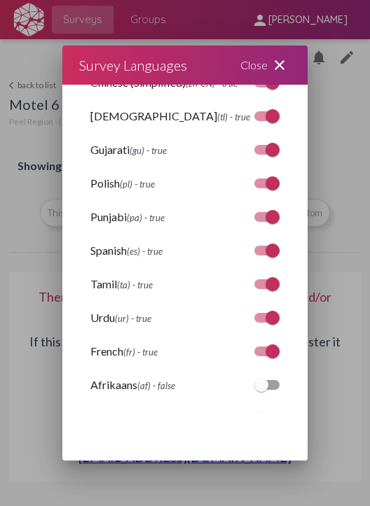
scroll to position [195, 0]
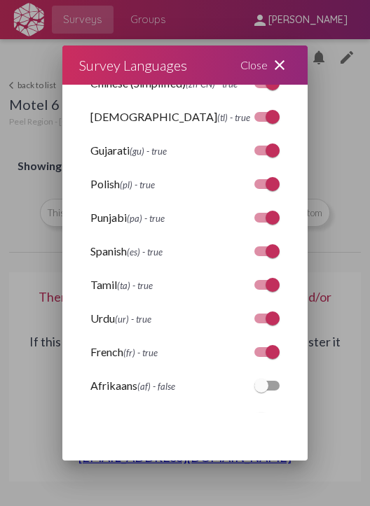
click at [254, 68] on div "Close close" at bounding box center [265, 65] width 84 height 39
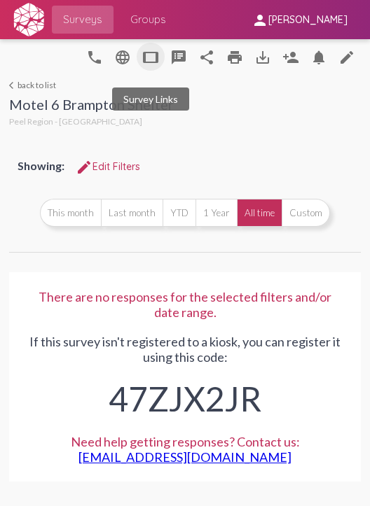
click at [155, 60] on mat-icon "tablet" at bounding box center [150, 57] width 17 height 17
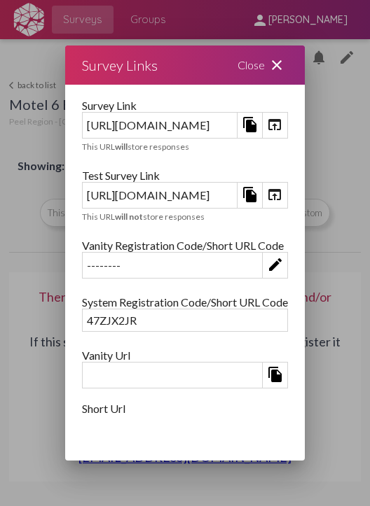
click at [258, 200] on mat-icon "file_copy" at bounding box center [250, 194] width 17 height 17
click at [237, 195] on div "https://kiosk.pulseforgood.com/survey/a0cf37ee-7249-4577-ac8d-3d4310499a38;test" at bounding box center [160, 195] width 154 height 22
drag, startPoint x: 241, startPoint y: 190, endPoint x: 227, endPoint y: 186, distance: 14.6
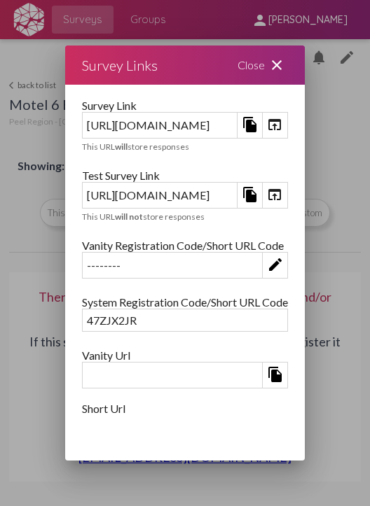
click at [227, 186] on div "https://kiosk.pulseforgood.com/survey/a0cf37ee-7249-4577-ac8d-3d4310499a38;test" at bounding box center [160, 195] width 154 height 22
click at [212, 197] on div "https://kiosk.pulseforgood.com/survey/a0cf37ee-7249-4577-ac8d-3d4310499a38;test" at bounding box center [160, 195] width 154 height 22
click at [285, 62] on mat-icon "close" at bounding box center [276, 65] width 17 height 17
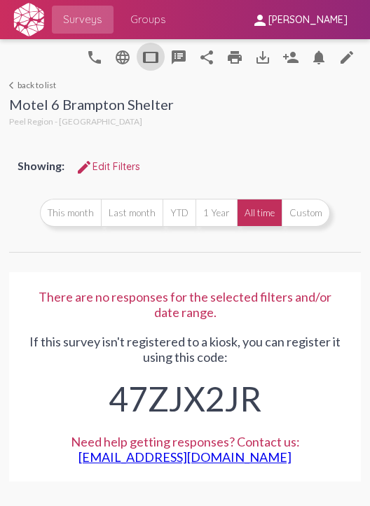
click at [188, 391] on div "47ZJX2JR" at bounding box center [185, 395] width 318 height 61
copy div "47ZJX2JR"
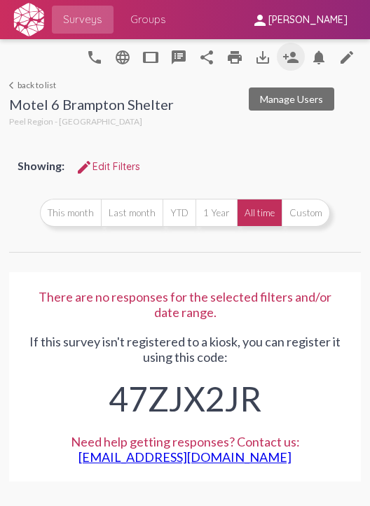
click at [296, 60] on mat-icon "person_add" at bounding box center [290, 57] width 17 height 17
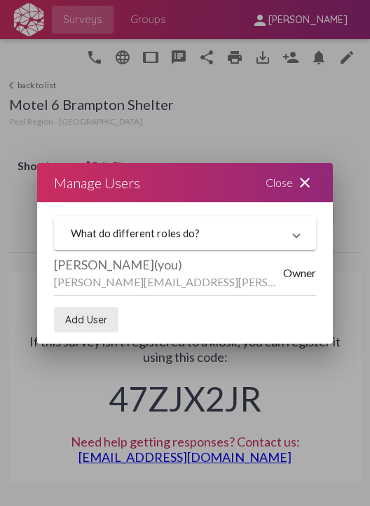
click at [88, 324] on span "Add User" at bounding box center [86, 320] width 42 height 13
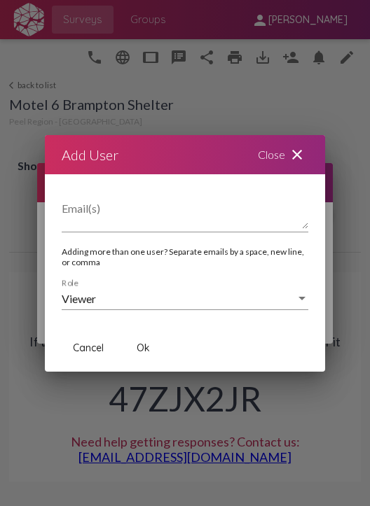
click at [263, 156] on div "Close close" at bounding box center [283, 154] width 84 height 39
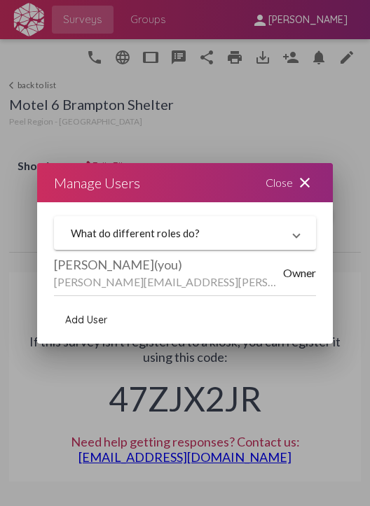
click at [279, 179] on div "Close close" at bounding box center [291, 182] width 84 height 39
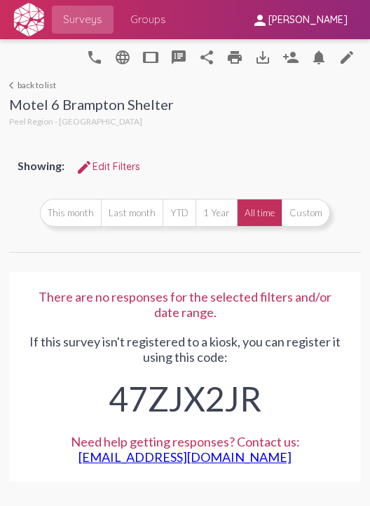
click at [31, 83] on link "arrow_back_ios back to list" at bounding box center [91, 85] width 165 height 11
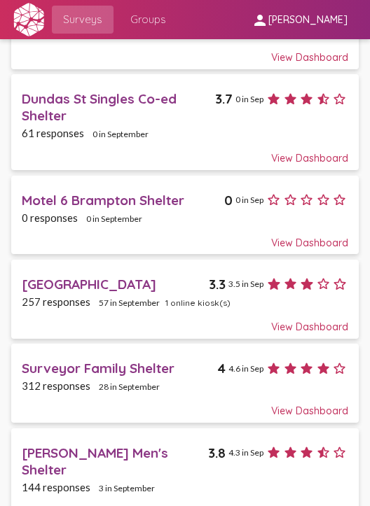
scroll to position [210, 0]
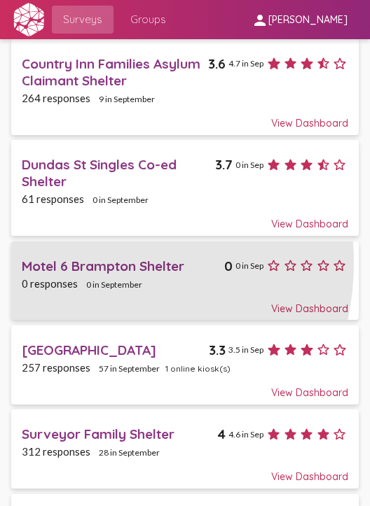
click at [78, 260] on div "Motel 6 Brampton Shelter" at bounding box center [123, 266] width 202 height 17
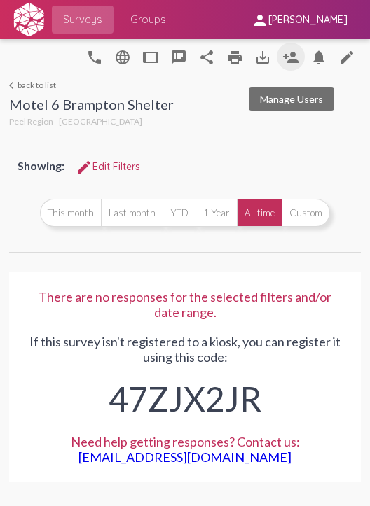
click at [287, 60] on mat-icon "person_add" at bounding box center [290, 57] width 17 height 17
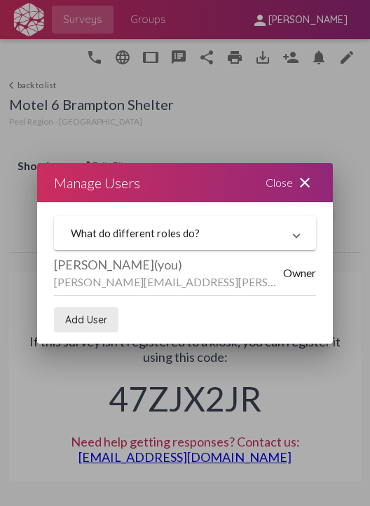
click at [78, 317] on span "Add User" at bounding box center [86, 320] width 42 height 13
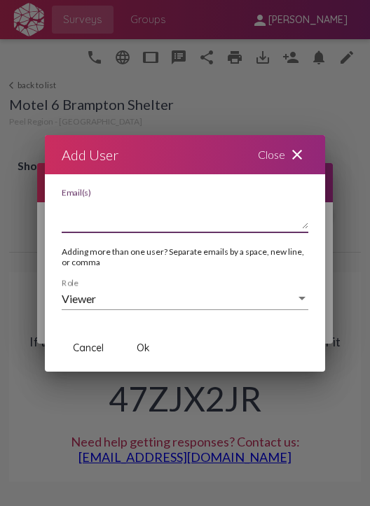
click at [150, 216] on textarea "Email(s)" at bounding box center [185, 215] width 247 height 28
paste textarea "andy.saito@peelregion.ca"
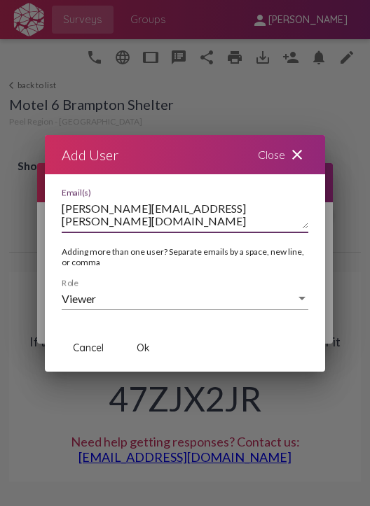
click at [93, 225] on textarea "andy.saito@peelregion.ca" at bounding box center [185, 215] width 247 height 28
paste textarea "christianne.commons@peelregion.ca"
click at [97, 227] on textarea "andy.saito@peelregion.ca christianne.commons@peelregion.ca" at bounding box center [185, 215] width 247 height 28
paste textarea "iryna.shparyk@peelregion.ca"
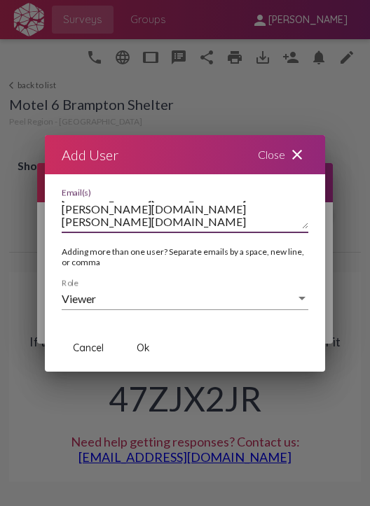
scroll to position [0, 0]
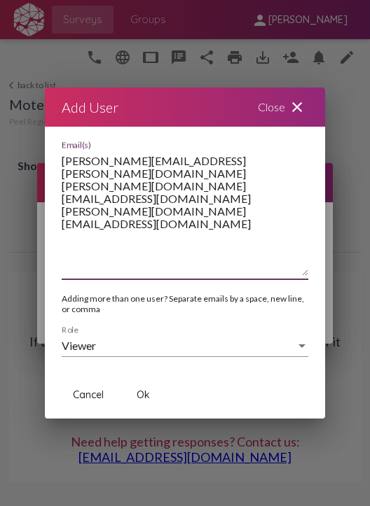
drag, startPoint x: 303, startPoint y: 227, endPoint x: 301, endPoint y: 321, distance: 94.6
click at [301, 321] on div "andy.saito@peelregion.ca christianne.commons@peelregion.ca iryna.shparyk@peelre…" at bounding box center [185, 256] width 280 height 230
click at [123, 208] on textarea "andy.saito@peelregion.ca christianne.commons@peelregion.ca iryna.shparyk@peelre…" at bounding box center [185, 214] width 247 height 123
paste textarea "leslie.moreau@peelregion.ca"
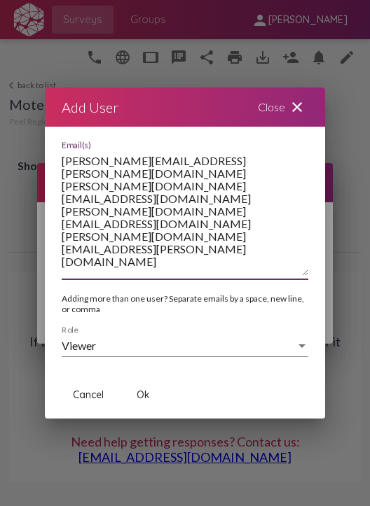
click at [118, 206] on textarea "andy.saito@peelregion.ca christianne.commons@peelregion.ca iryna.shparyk@peelre…" at bounding box center [185, 214] width 247 height 123
paste textarea "lisamarie.middleton@peelregion.ca"
click at [160, 237] on textarea "andy.saito@peelregion.ca christianne.commons@peelregion.ca iryna.shparyk@peelre…" at bounding box center [185, 214] width 247 height 123
paste textarea "marina.biesenthal@peelregion.ca"
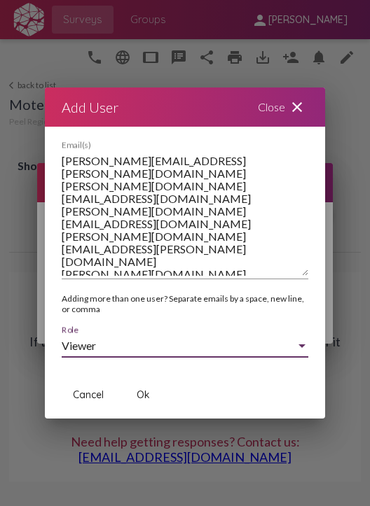
click at [209, 345] on div "Viewer" at bounding box center [179, 346] width 234 height 13
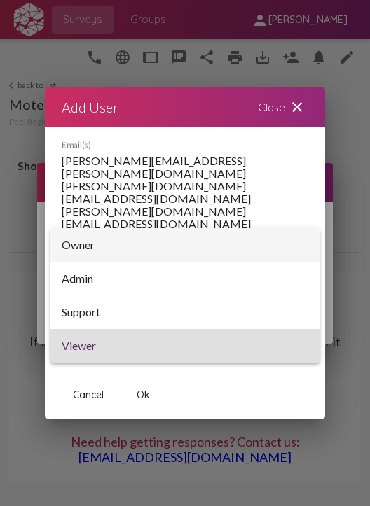
click at [197, 257] on span "Owner" at bounding box center [185, 245] width 247 height 34
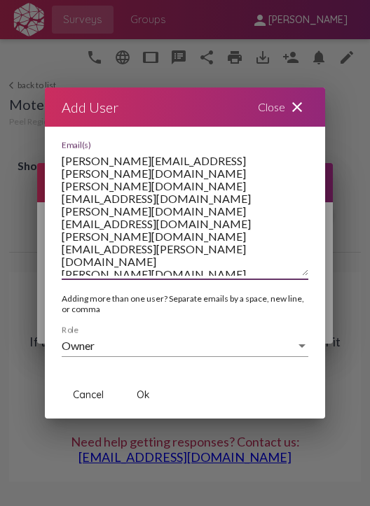
click at [197, 257] on textarea "andy.saito@peelregion.ca christianne.commons@peelregion.ca iryna.shparyk@peelre…" at bounding box center [185, 214] width 247 height 123
type textarea "andy.saito@peelregion.ca christianne.commons@peelregion.ca iryna.shparyk@peelre…"
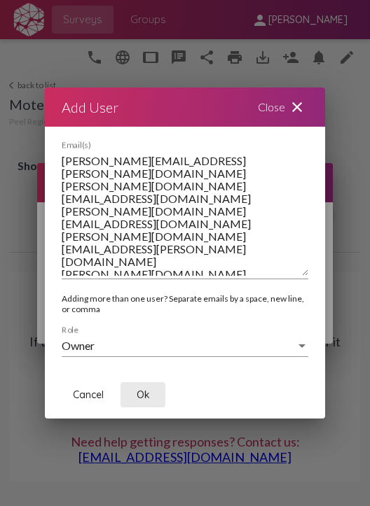
click at [154, 389] on button "Ok" at bounding box center [142, 394] width 45 height 25
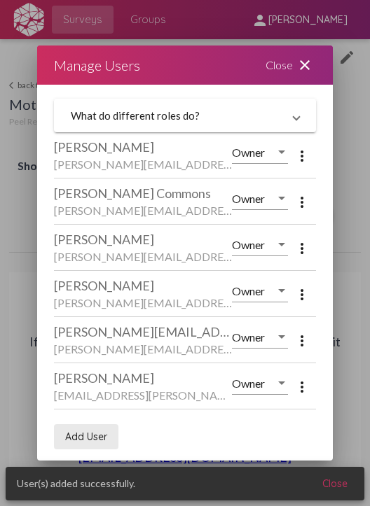
click at [102, 436] on span "Add User" at bounding box center [86, 437] width 42 height 13
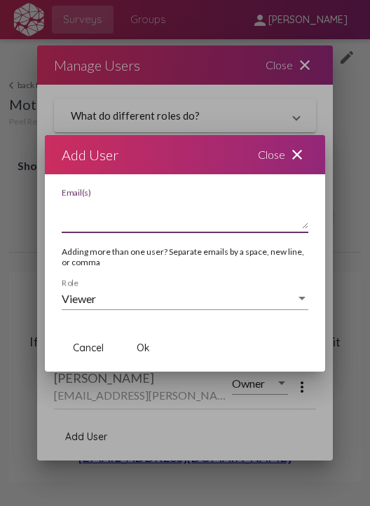
click at [165, 211] on textarea "Email(s)" at bounding box center [185, 215] width 247 height 28
paste textarea "amanda.smith-guillarte@peelregion.ca"
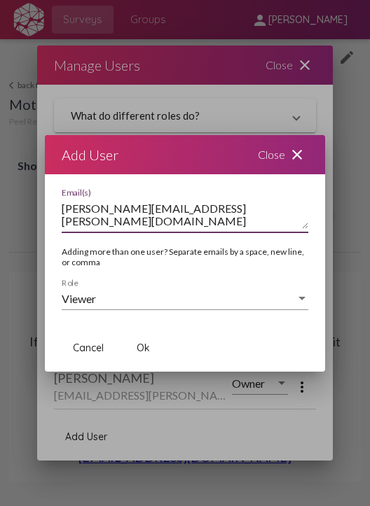
click at [191, 223] on textarea "amanda.smith-guillarte@peelregion.ca" at bounding box center [185, 215] width 247 height 28
paste textarea "clare.hay@peelregion.ca"
click at [162, 227] on textarea "amanda.smith-guillarte@peelregion.ca clare.hay@peelregion.ca" at bounding box center [185, 215] width 247 height 28
paste textarea "davor.filipcic@peelregion.ca"
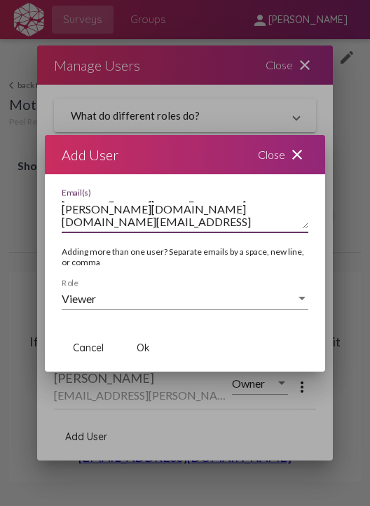
click at [219, 226] on textarea "amanda.smith-guillarte@peelregion.ca clare.hay@peelregion.ca davor.filipcic@pee…" at bounding box center [185, 215] width 247 height 28
paste textarea "emily.braun@peelregion.ca"
type textarea "amanda.smith-guillarte@peelregion.ca clare.hay@peelregion.ca davor.filipcic@pee…"
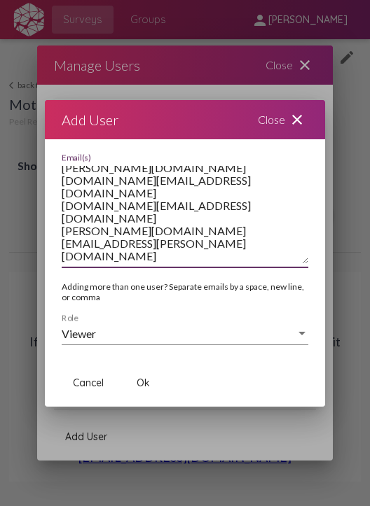
scroll to position [0, 0]
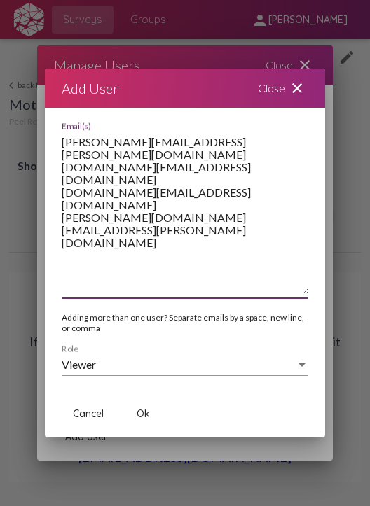
drag, startPoint x: 301, startPoint y: 227, endPoint x: 282, endPoint y: 359, distance: 133.8
click at [282, 359] on div "amanda.smith-guillarte@peelregion.ca clare.hay@peelregion.ca davor.filipcic@pee…" at bounding box center [185, 256] width 280 height 268
click at [139, 413] on span "Ok" at bounding box center [143, 414] width 13 height 13
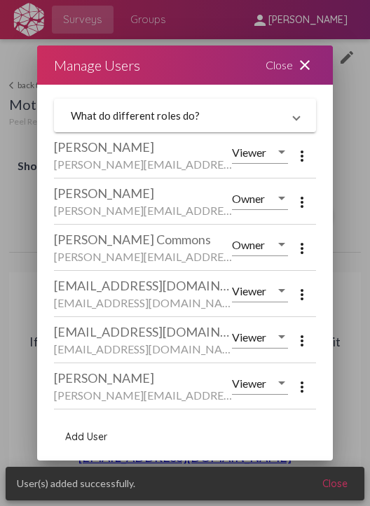
click at [94, 427] on button "Add User" at bounding box center [86, 436] width 64 height 25
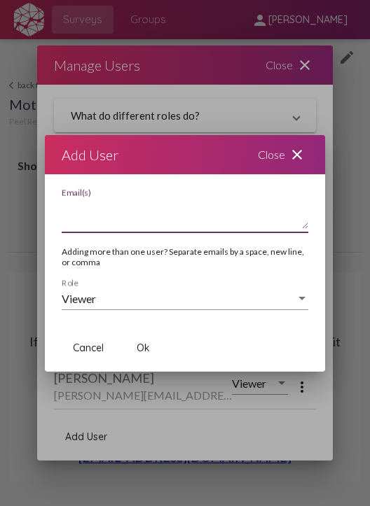
click at [135, 218] on textarea "Email(s)" at bounding box center [185, 215] width 247 height 28
paste textarea "lucila.quinteiro@peelregion.ca"
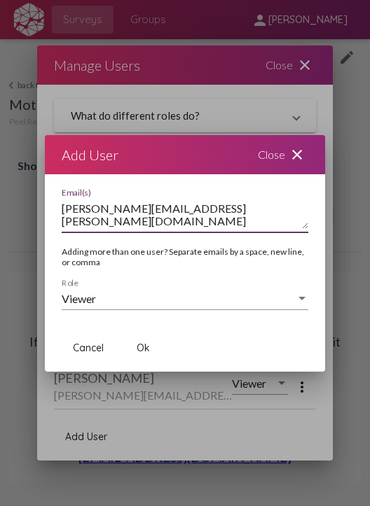
click at [97, 228] on textarea "lucila.quinteiro@peelregion.ca" at bounding box center [185, 215] width 247 height 28
paste textarea "sarah.au@peelregion.ca"
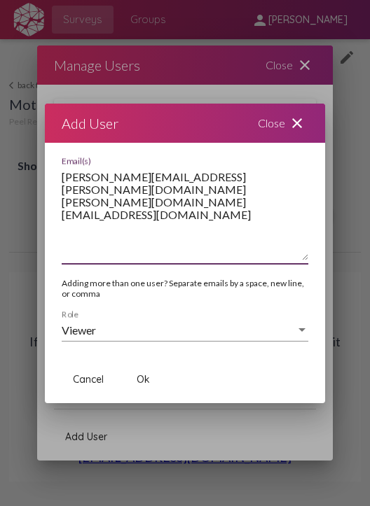
drag, startPoint x: 299, startPoint y: 226, endPoint x: 284, endPoint y: 289, distance: 64.7
click at [284, 289] on div "lucila.quinteiro@peelregion.ca sarah.au@peelregion.ca Email(s) Adding more than…" at bounding box center [185, 256] width 280 height 199
type textarea "lucila.quinteiro@peelregion.ca sarah.au@peelregion.ca"
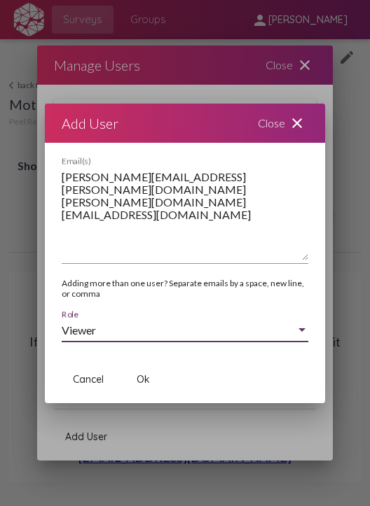
click at [245, 335] on div "Viewer" at bounding box center [179, 330] width 234 height 13
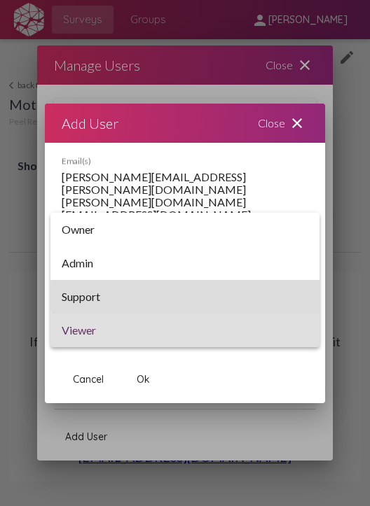
click at [193, 296] on span "Support" at bounding box center [185, 297] width 247 height 34
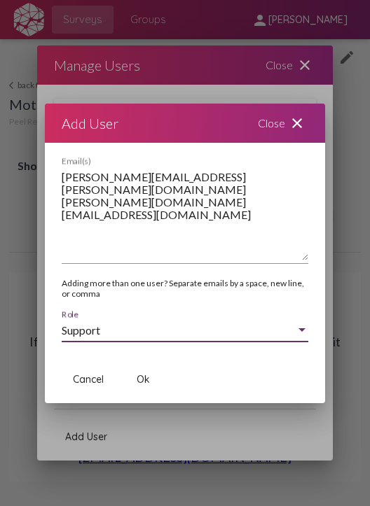
click at [146, 379] on span "Ok" at bounding box center [143, 379] width 13 height 13
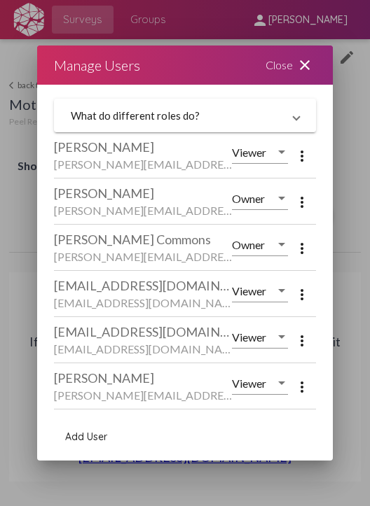
click at [97, 435] on span "Add User" at bounding box center [86, 437] width 42 height 13
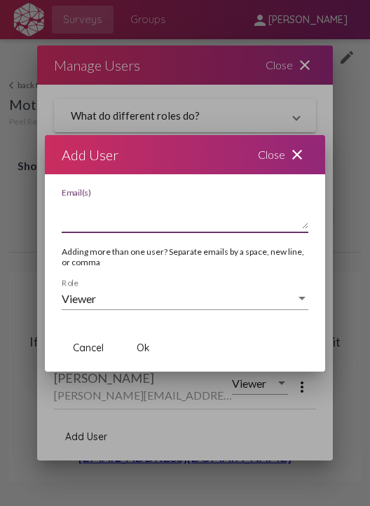
paste textarea "nigel.henriques@peelregion.ca"
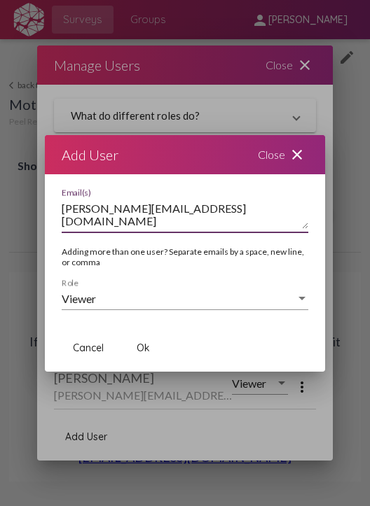
click at [165, 220] on textarea "nigel.henriques@peelregion.ca" at bounding box center [185, 215] width 247 height 28
paste textarea "ria.sutton@peelregion.ca"
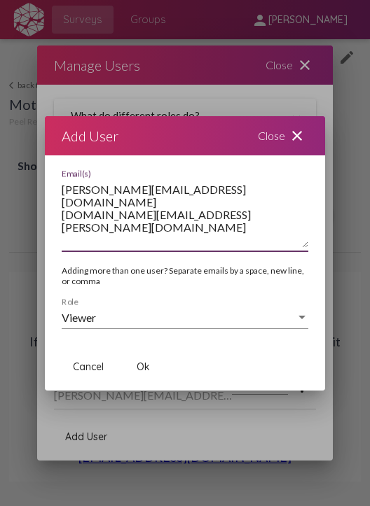
drag, startPoint x: 301, startPoint y: 226, endPoint x: 296, endPoint y: 263, distance: 37.5
click at [296, 263] on div "nigel.henriques@peelregion.ca ria.sutton@peelregion.ca Email(s)" at bounding box center [185, 217] width 247 height 96
type textarea "nigel.henriques@peelregion.ca ria.sutton@peelregion.ca"
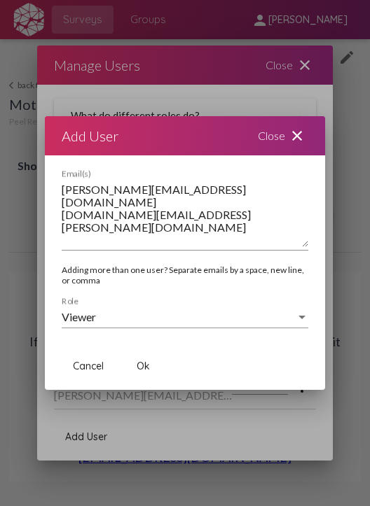
click at [216, 331] on div "Viewer Role" at bounding box center [185, 320] width 247 height 46
click at [208, 316] on div "Viewer" at bounding box center [179, 317] width 234 height 13
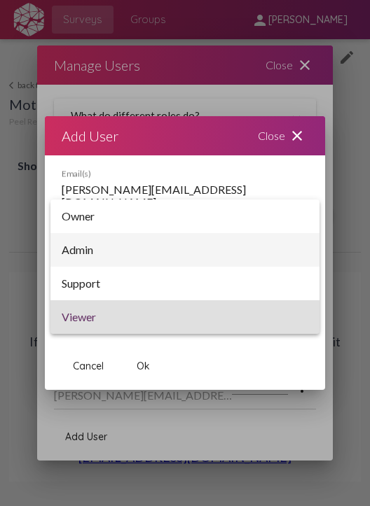
click at [148, 250] on span "Admin" at bounding box center [185, 250] width 247 height 34
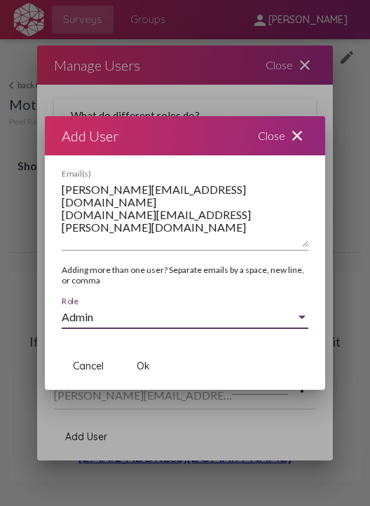
click at [155, 362] on button "Ok" at bounding box center [142, 366] width 45 height 25
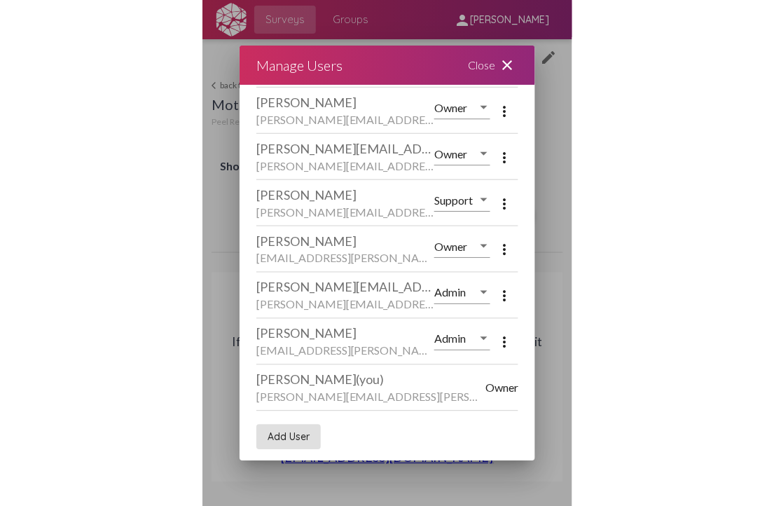
scroll to position [412, 0]
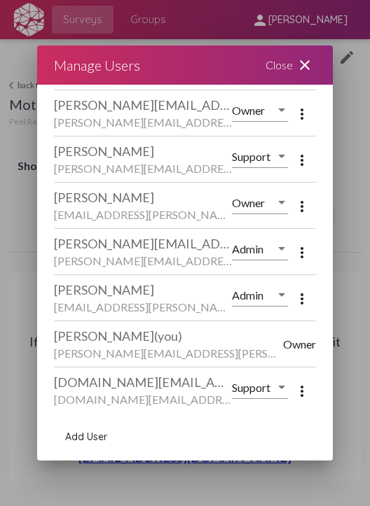
click at [284, 64] on div "Close close" at bounding box center [291, 65] width 84 height 39
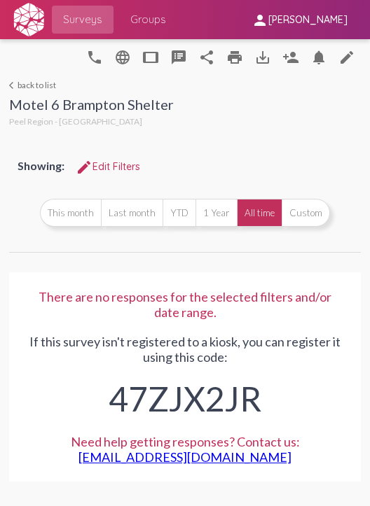
click at [45, 84] on link "arrow_back_ios back to list" at bounding box center [91, 85] width 165 height 11
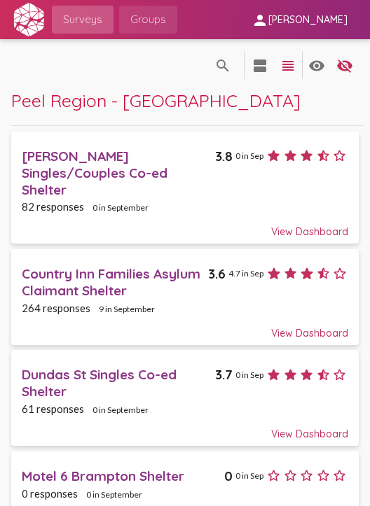
click at [152, 23] on span "Groups" at bounding box center [148, 19] width 36 height 25
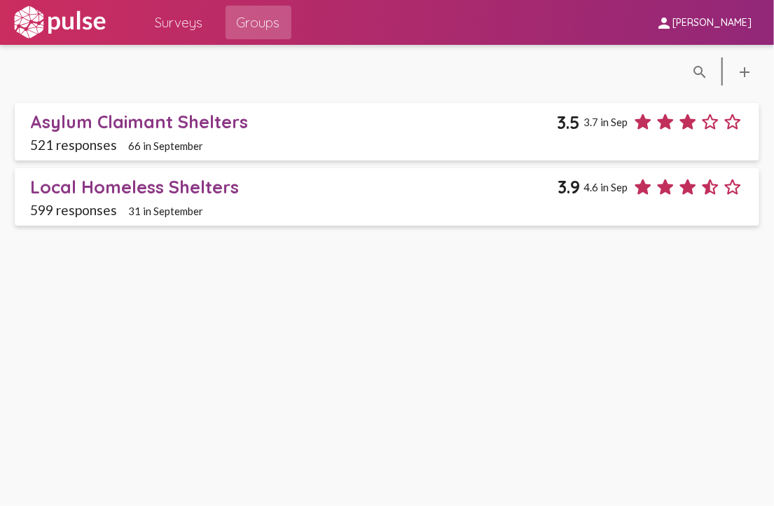
click at [242, 114] on div "Asylum Claimant Shelters" at bounding box center [293, 122] width 527 height 22
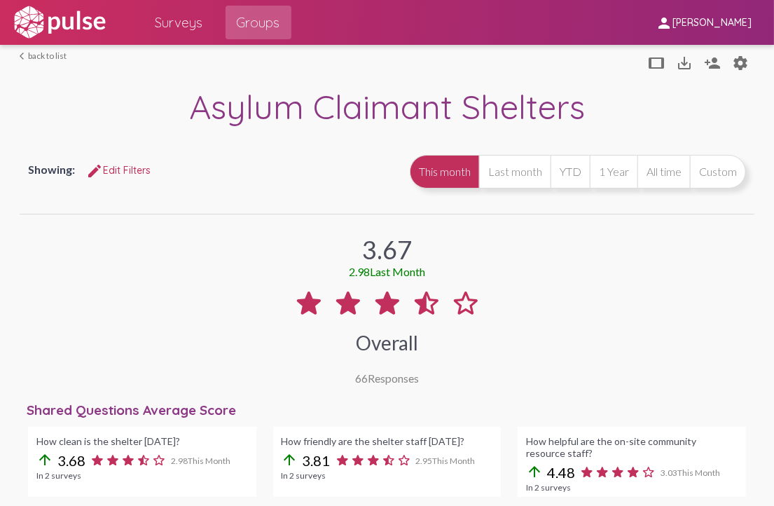
click at [29, 53] on link "arrow_back_ios back to list" at bounding box center [43, 55] width 47 height 11
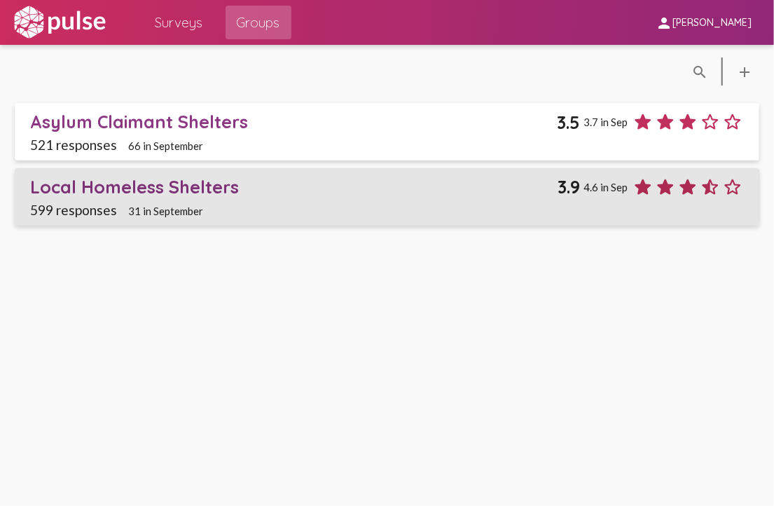
click at [153, 181] on div "Local Homeless Shelters" at bounding box center [293, 187] width 527 height 22
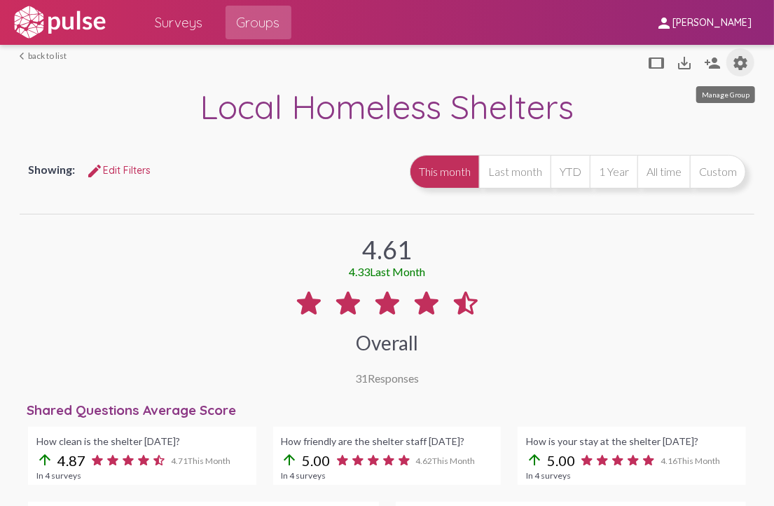
click at [744, 64] on button "settings" at bounding box center [740, 62] width 28 height 28
click at [733, 65] on mat-icon "settings" at bounding box center [740, 63] width 17 height 17
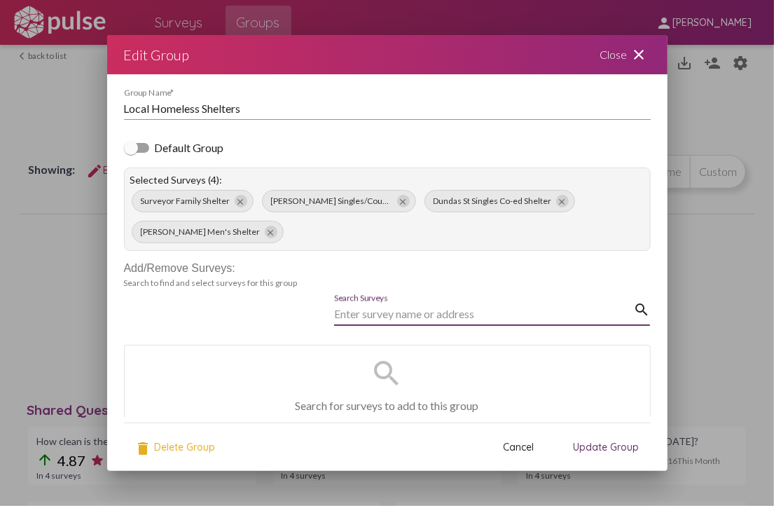
click at [425, 314] on input "Search Surveys" at bounding box center [483, 313] width 299 height 13
type input "motel 6"
click button "close" at bounding box center [642, 314] width 17 height 17
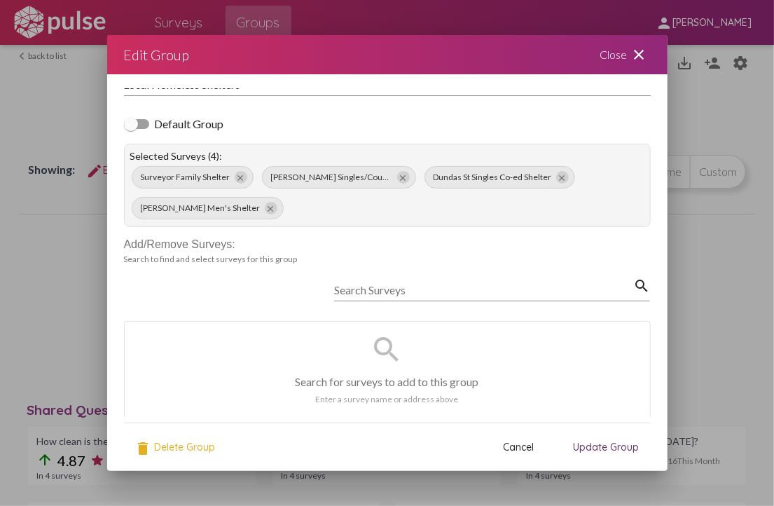
click at [416, 295] on div "Search Surveys" at bounding box center [483, 286] width 299 height 32
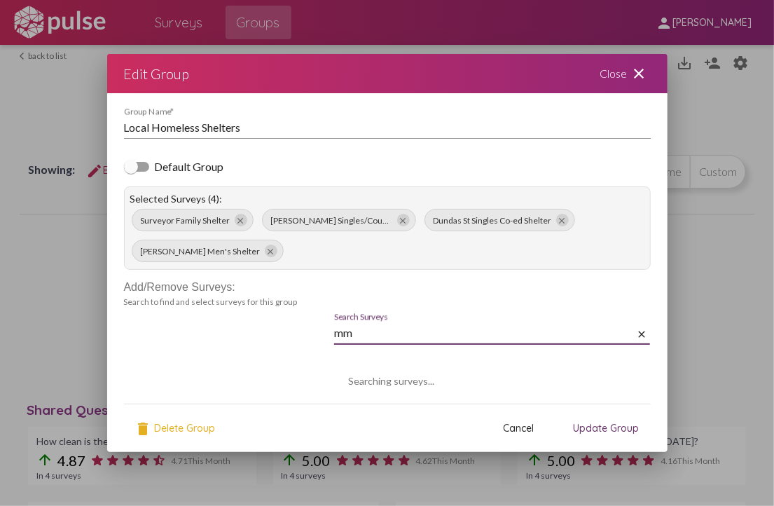
scroll to position [0, 0]
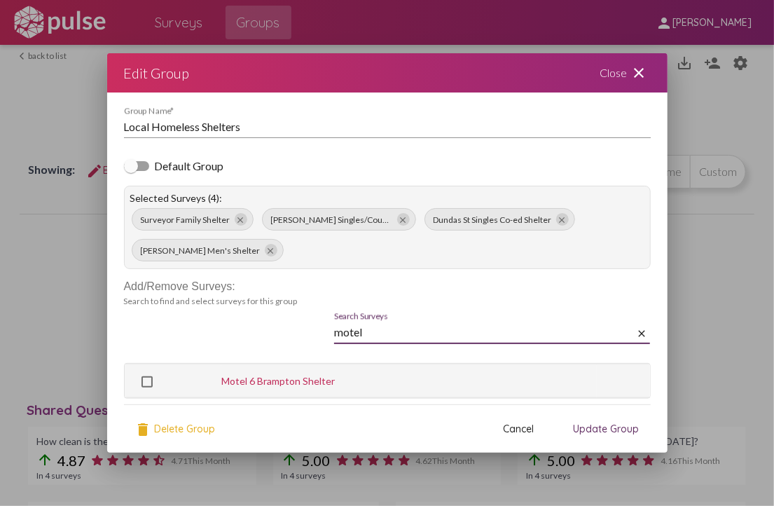
type input "motel"
click at [148, 378] on span "Select Motel 6 Brampton Shelter" at bounding box center [146, 381] width 11 height 11
click at [147, 387] on input "Select Motel 6 Brampton Shelter" at bounding box center [146, 387] width 1 height 1
checkbox input "true"
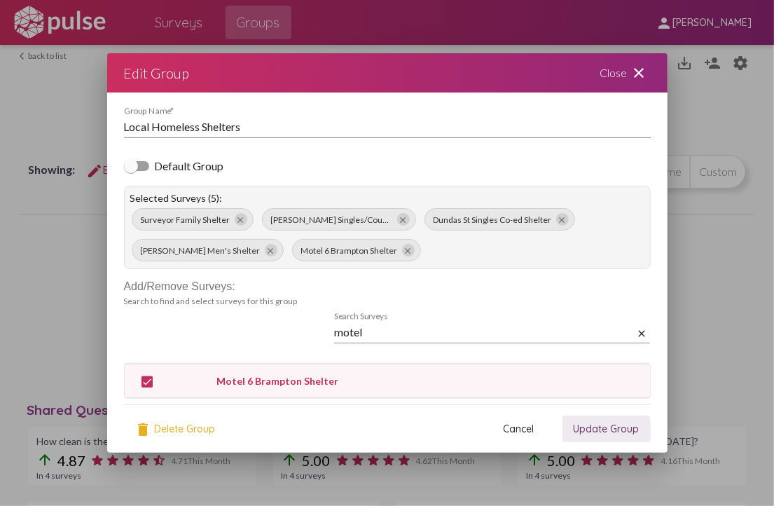
click at [598, 429] on span "Update Group" at bounding box center [607, 429] width 66 height 13
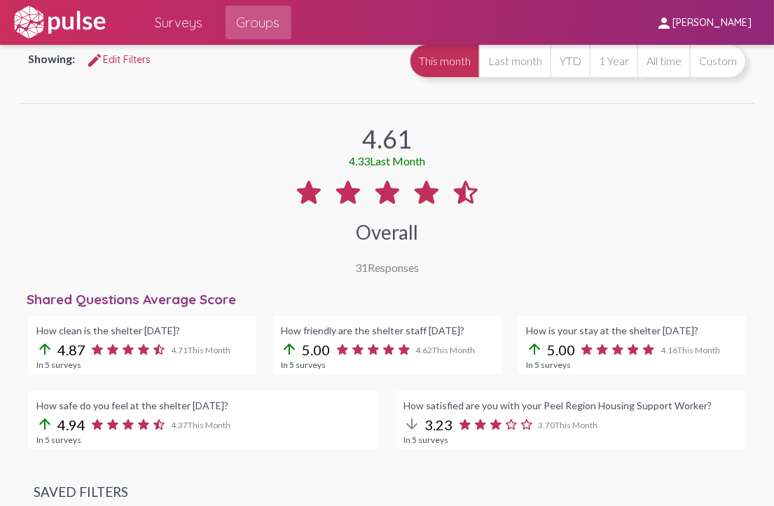
scroll to position [106, 0]
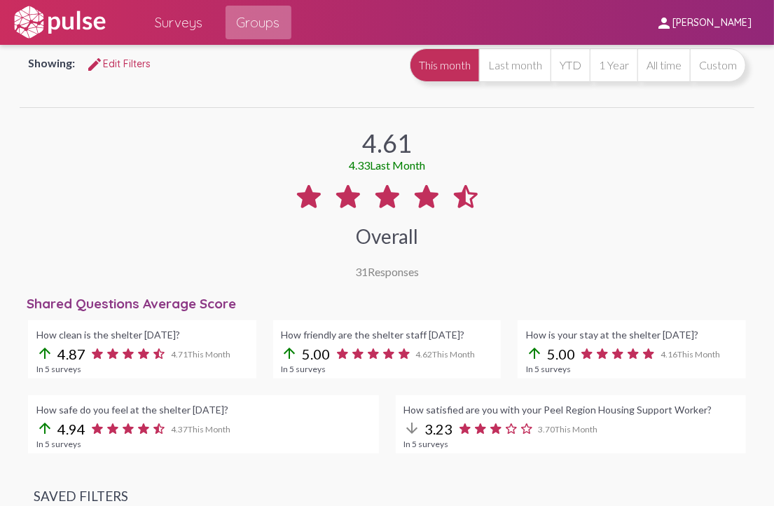
click at [250, 13] on span "Groups" at bounding box center [258, 22] width 43 height 25
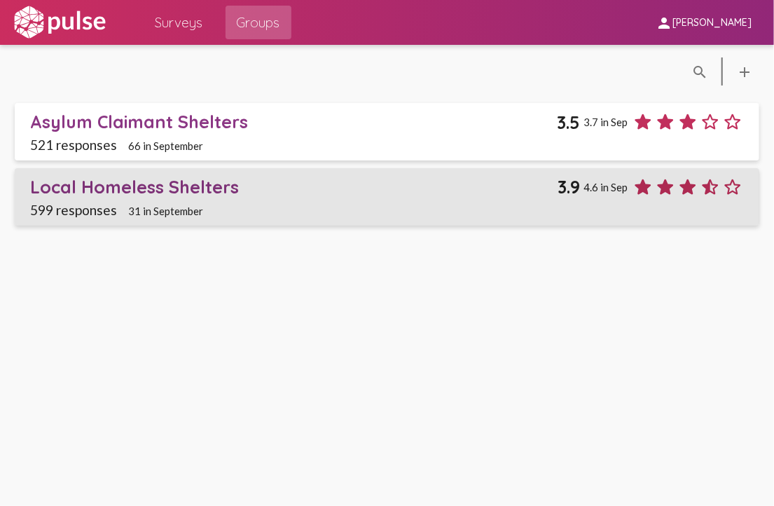
click at [199, 188] on div "Local Homeless Shelters" at bounding box center [293, 187] width 527 height 22
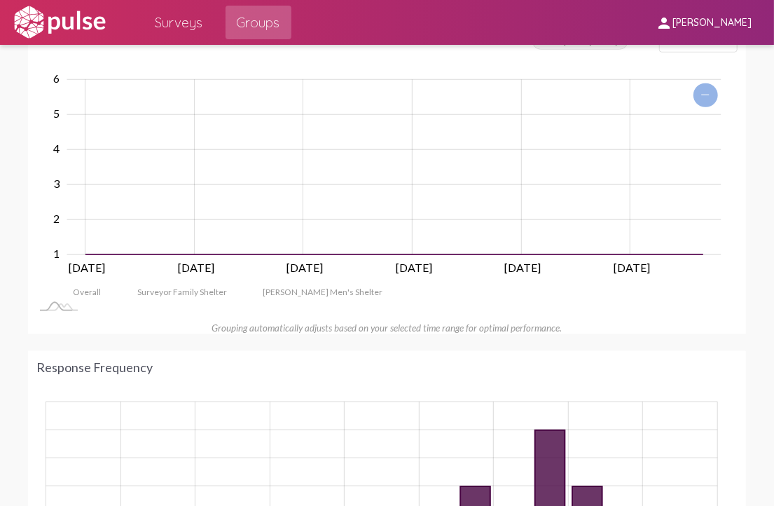
scroll to position [111, 0]
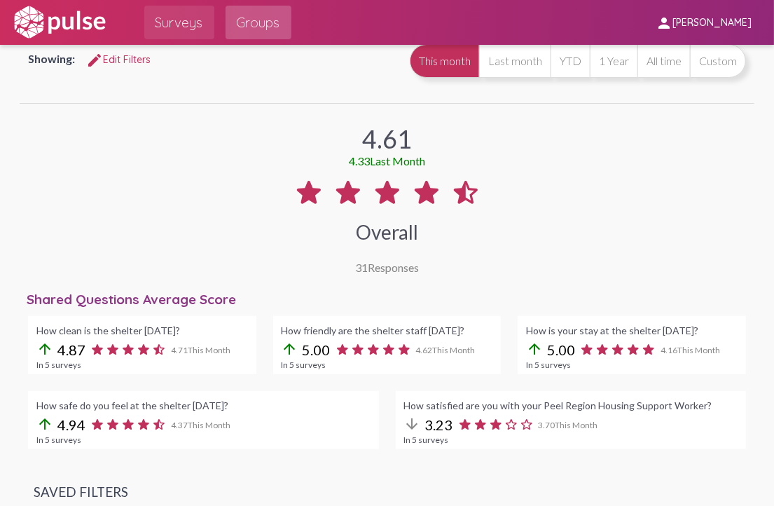
click at [188, 22] on span "Surveys" at bounding box center [179, 22] width 48 height 25
